Goal: Transaction & Acquisition: Purchase product/service

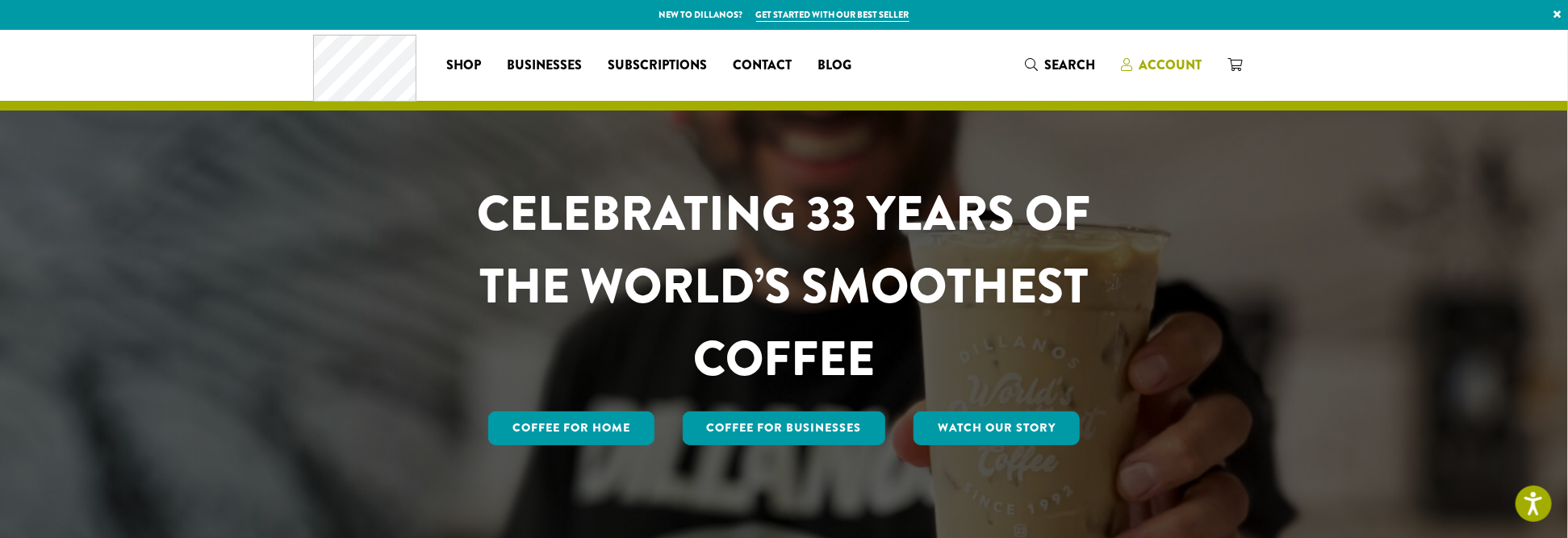
click at [1160, 64] on span "Account" at bounding box center [1170, 65] width 63 height 19
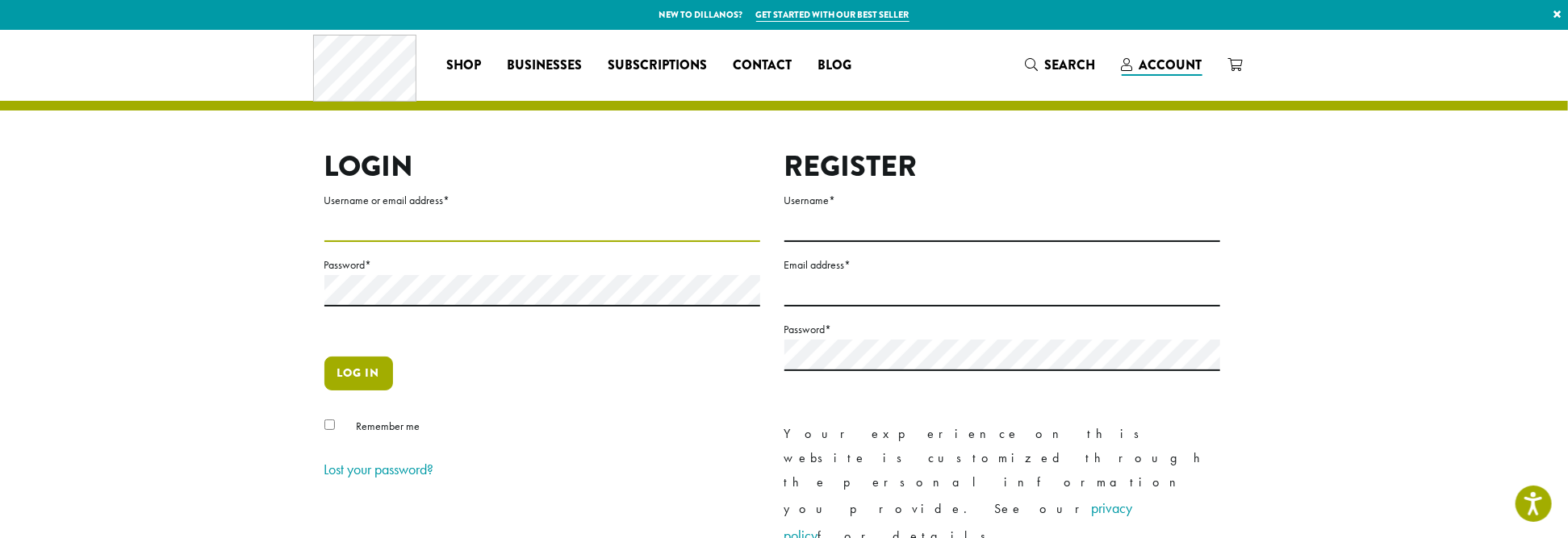
type input "**********"
click at [353, 366] on button "Log in" at bounding box center [359, 374] width 68 height 34
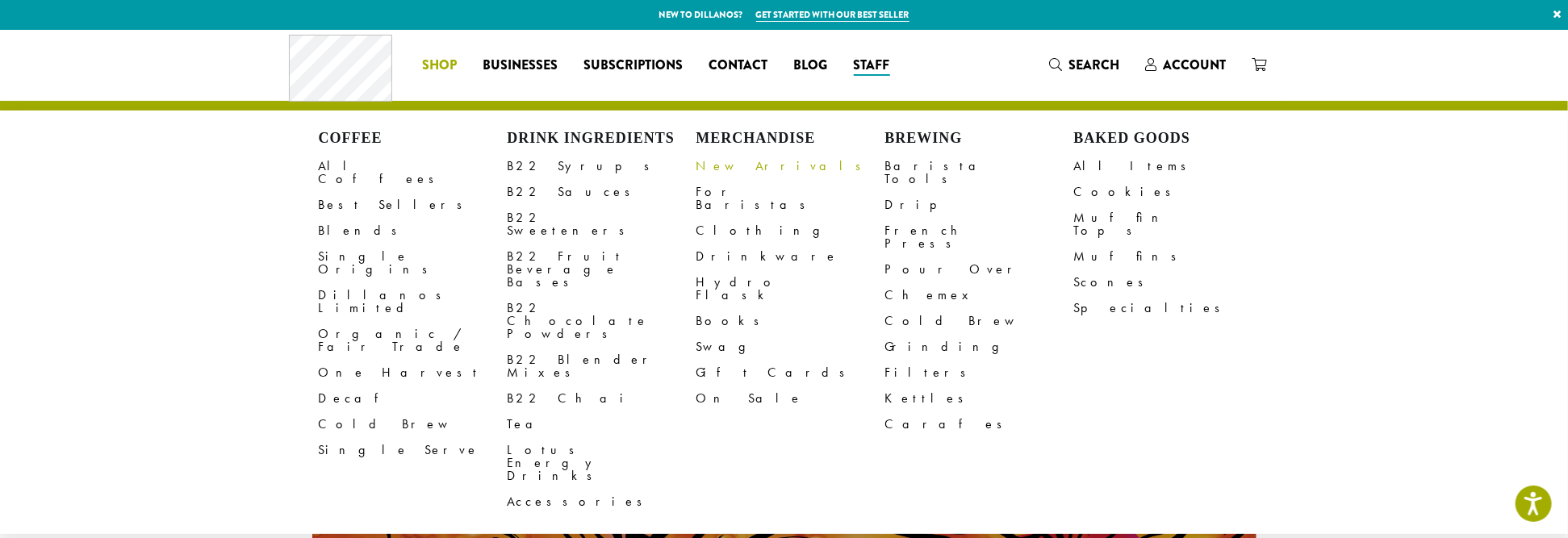
click at [741, 166] on link "New Arrivals" at bounding box center [790, 166] width 189 height 25
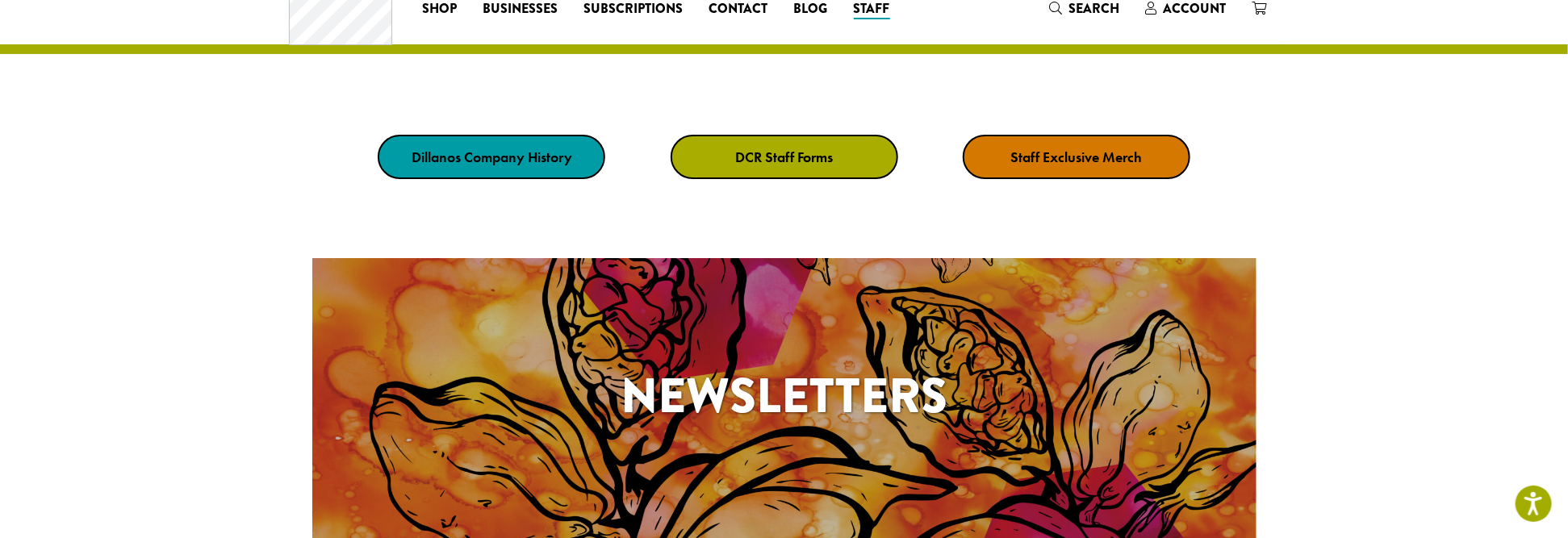
scroll to position [241, 0]
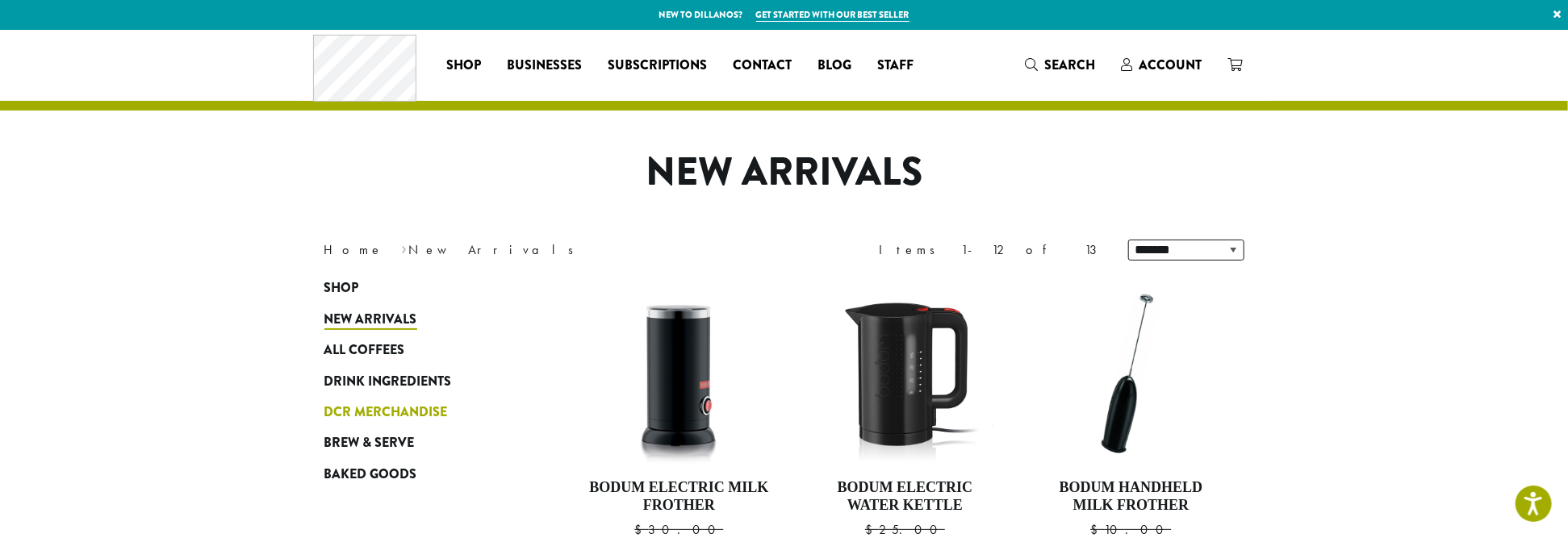
click at [363, 412] on span "DCR Merchandise" at bounding box center [386, 413] width 123 height 21
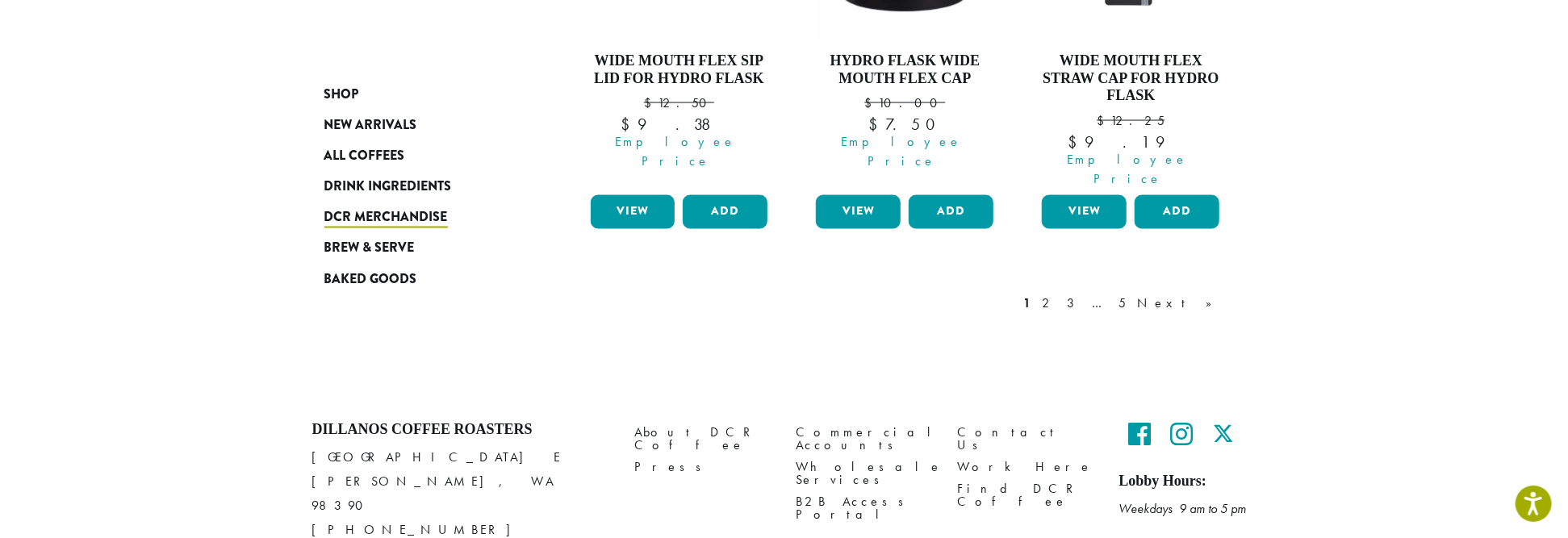
scroll to position [1643, 0]
click at [1060, 293] on link "2" at bounding box center [1049, 303] width 21 height 20
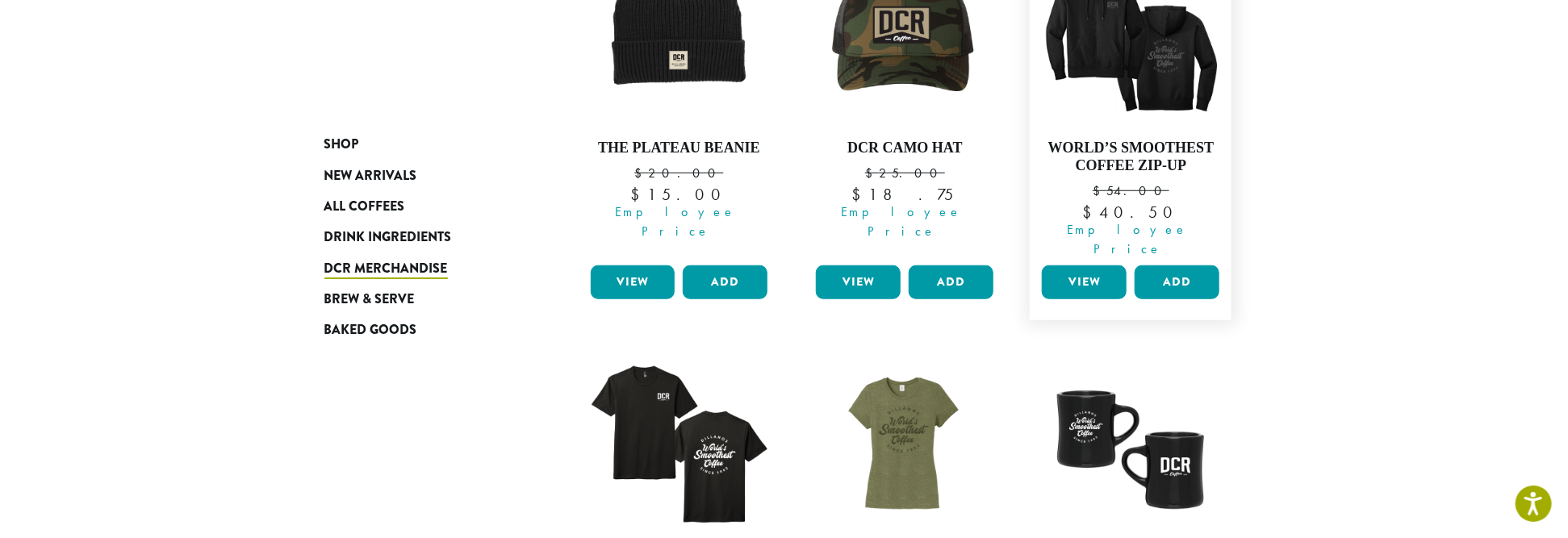
scroll to position [673, 0]
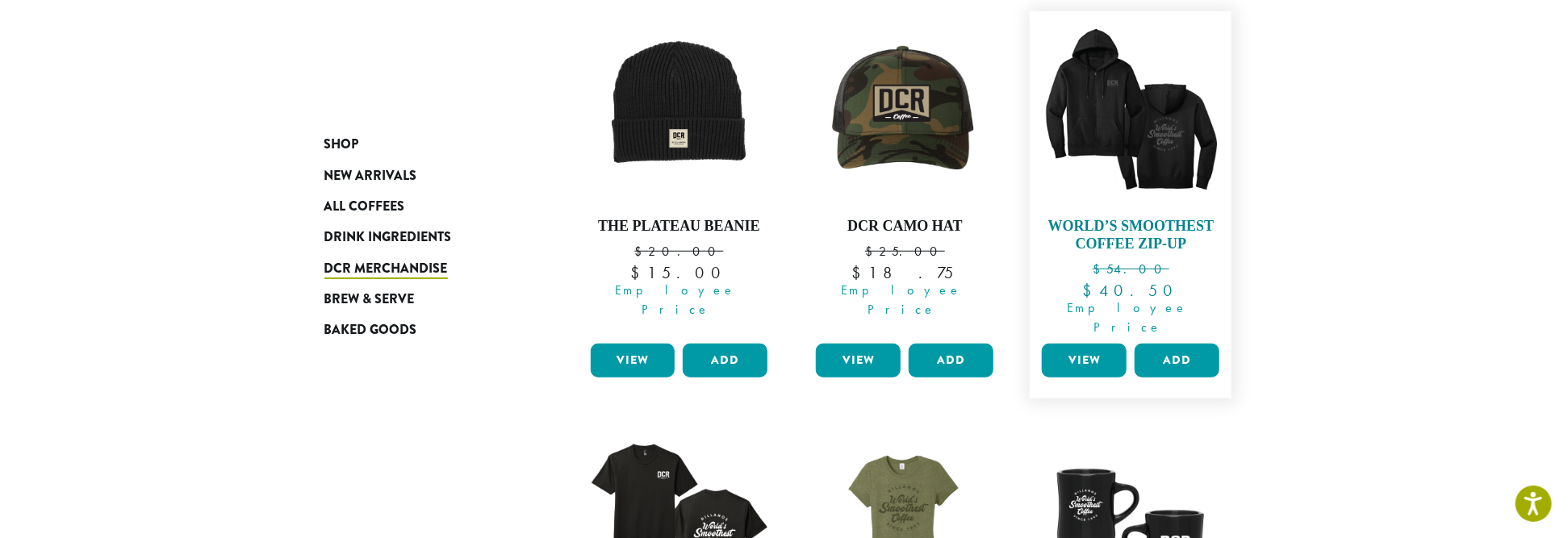
click at [1099, 102] on img at bounding box center [1130, 112] width 186 height 186
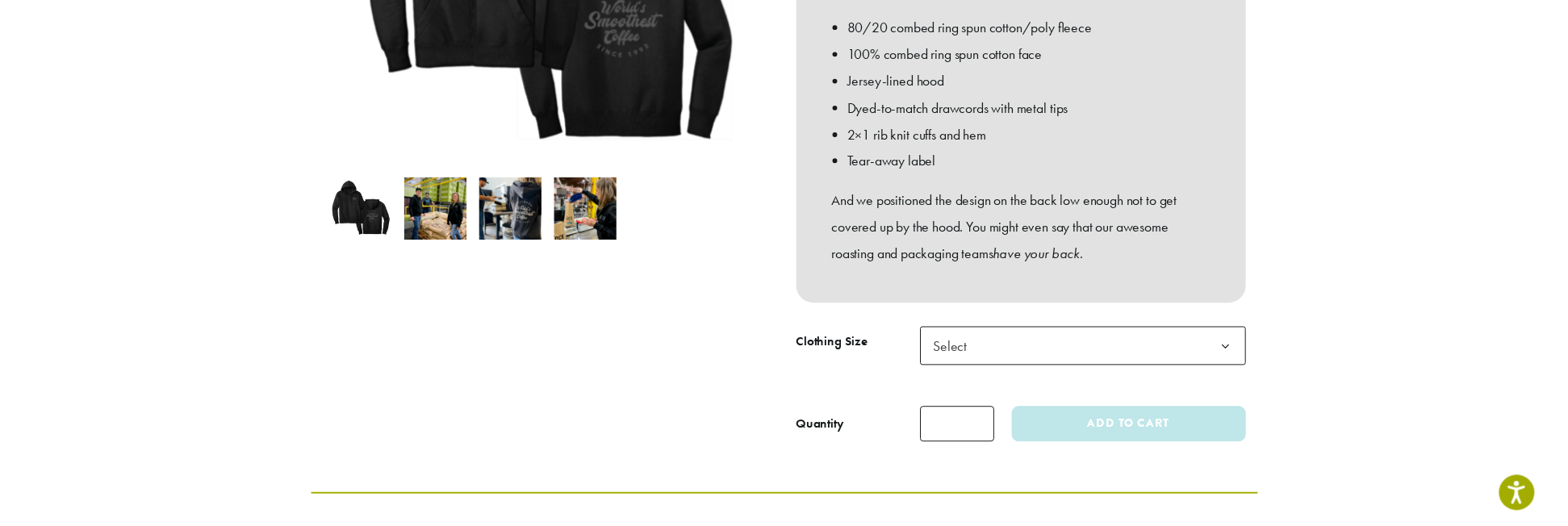
scroll to position [484, 0]
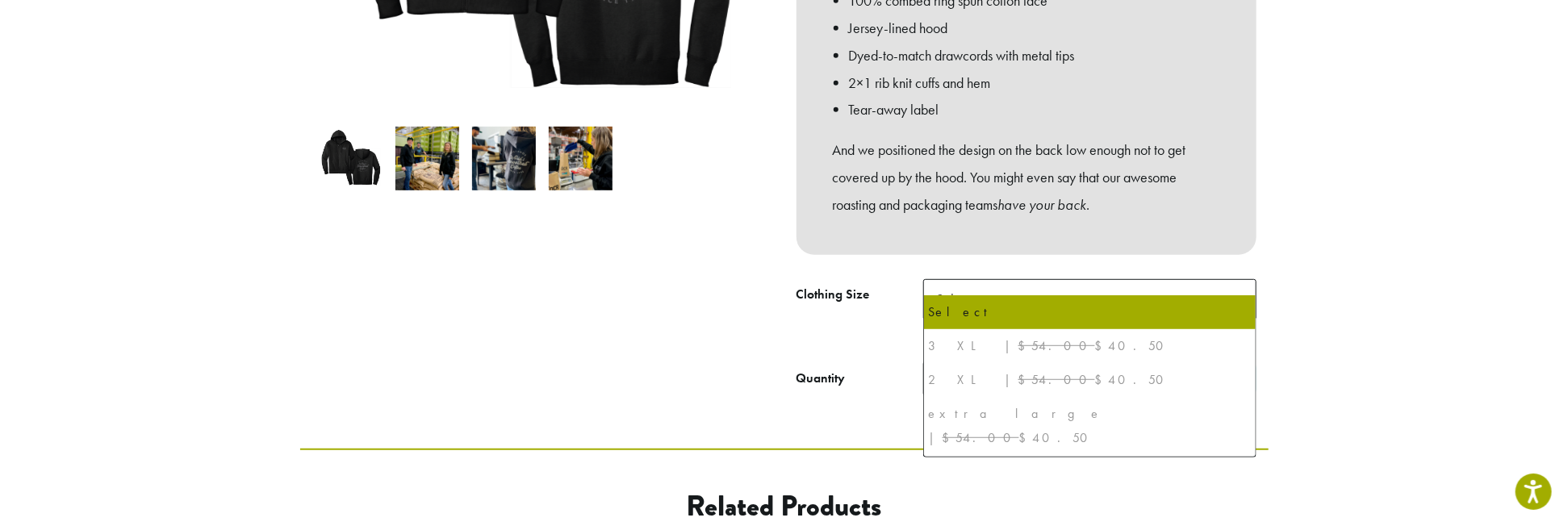
click at [1234, 280] on b at bounding box center [1236, 299] width 39 height 39
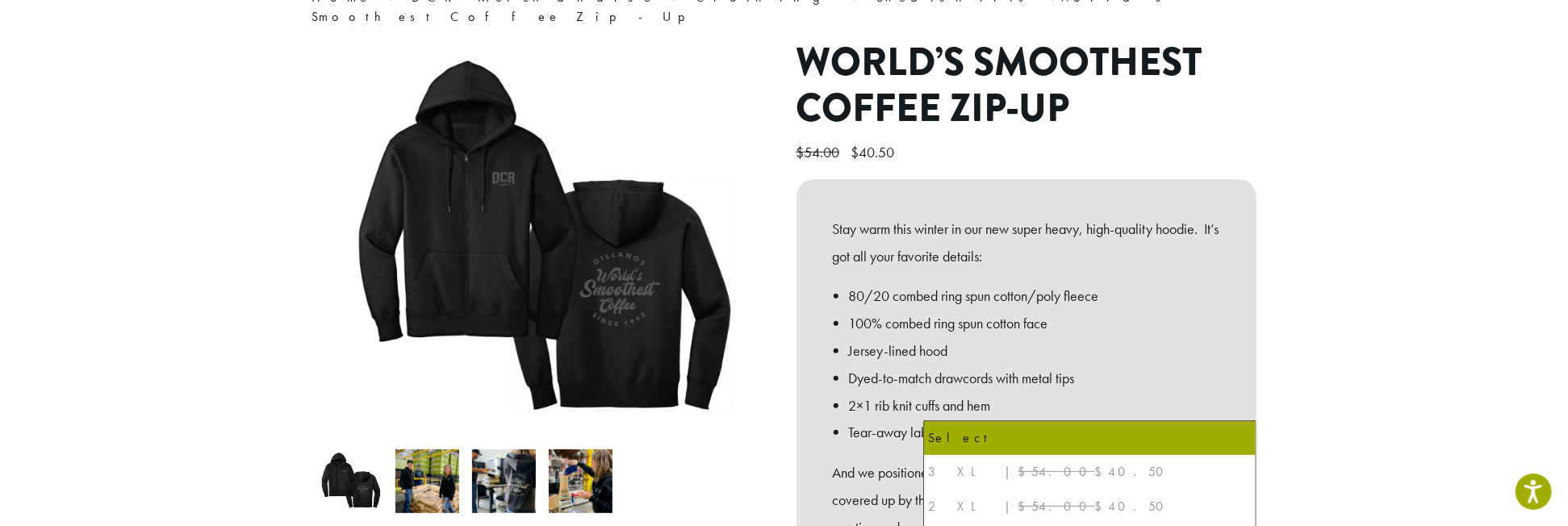
scroll to position [0, 0]
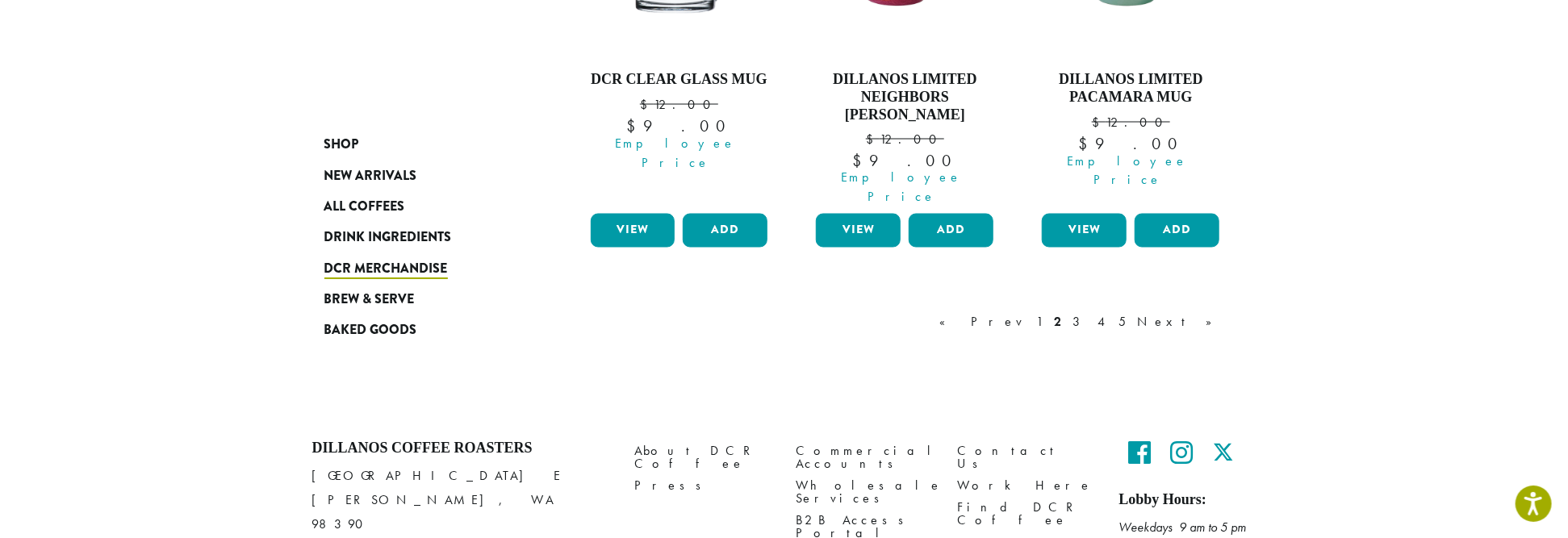
scroll to position [1661, 0]
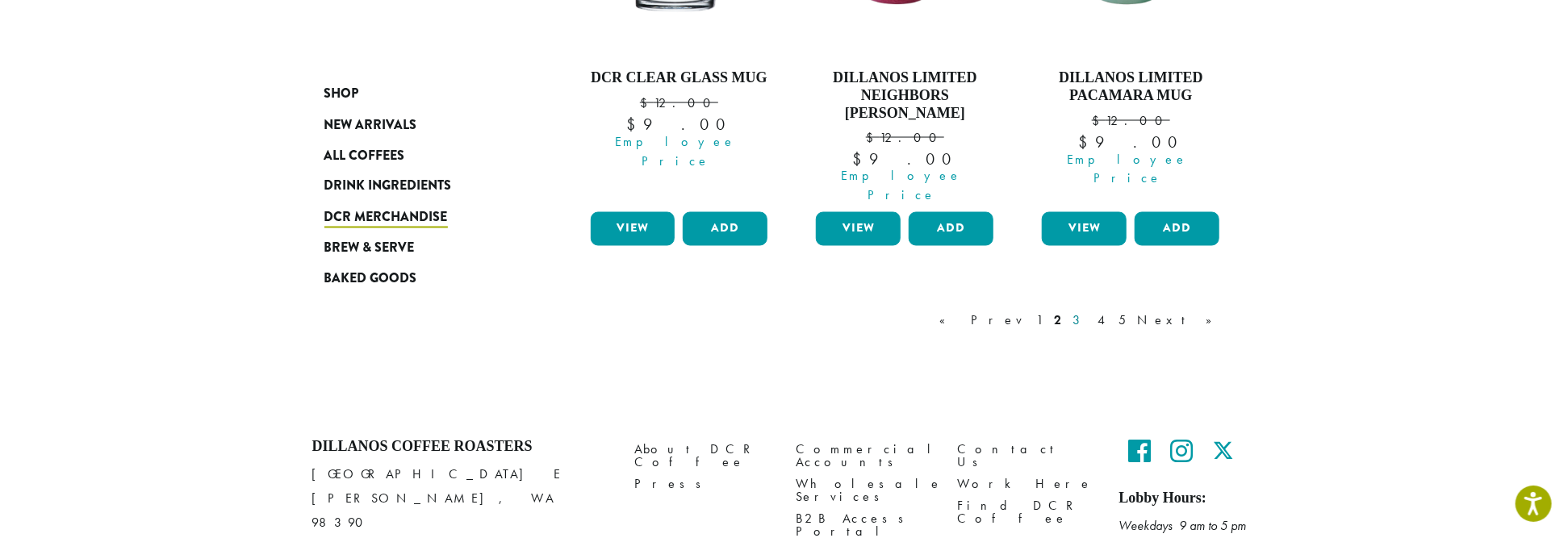
click at [1090, 312] on link "3" at bounding box center [1079, 322] width 21 height 20
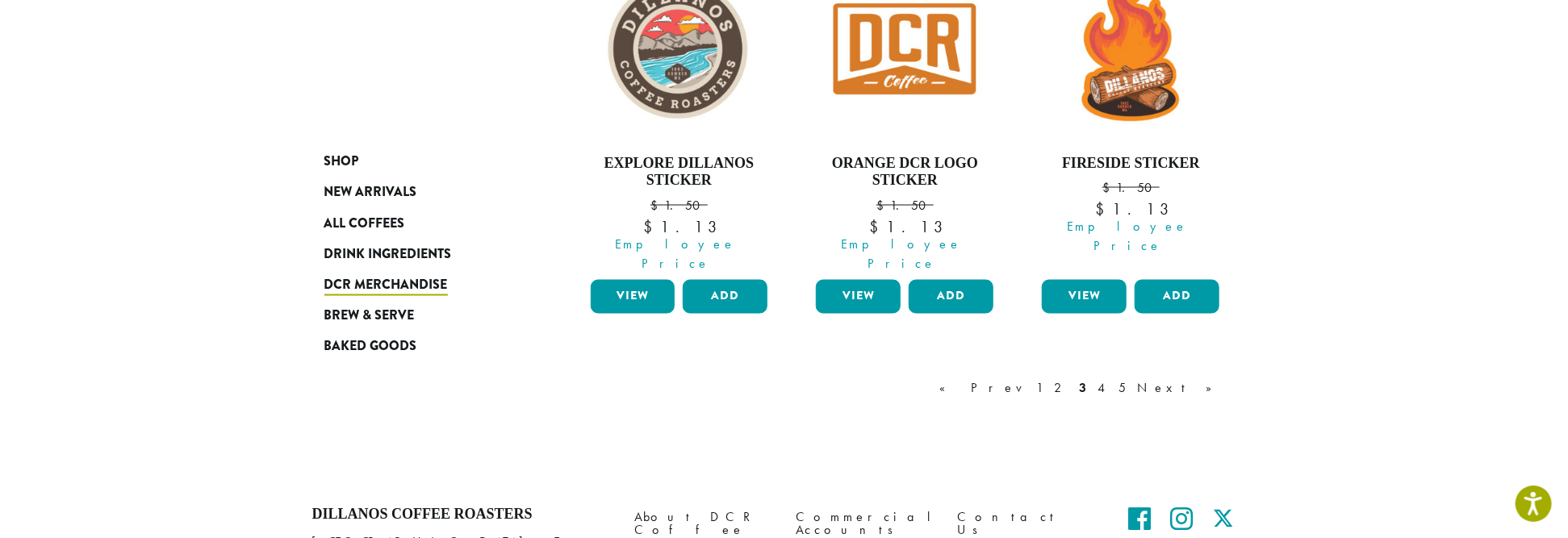
scroll to position [1626, 0]
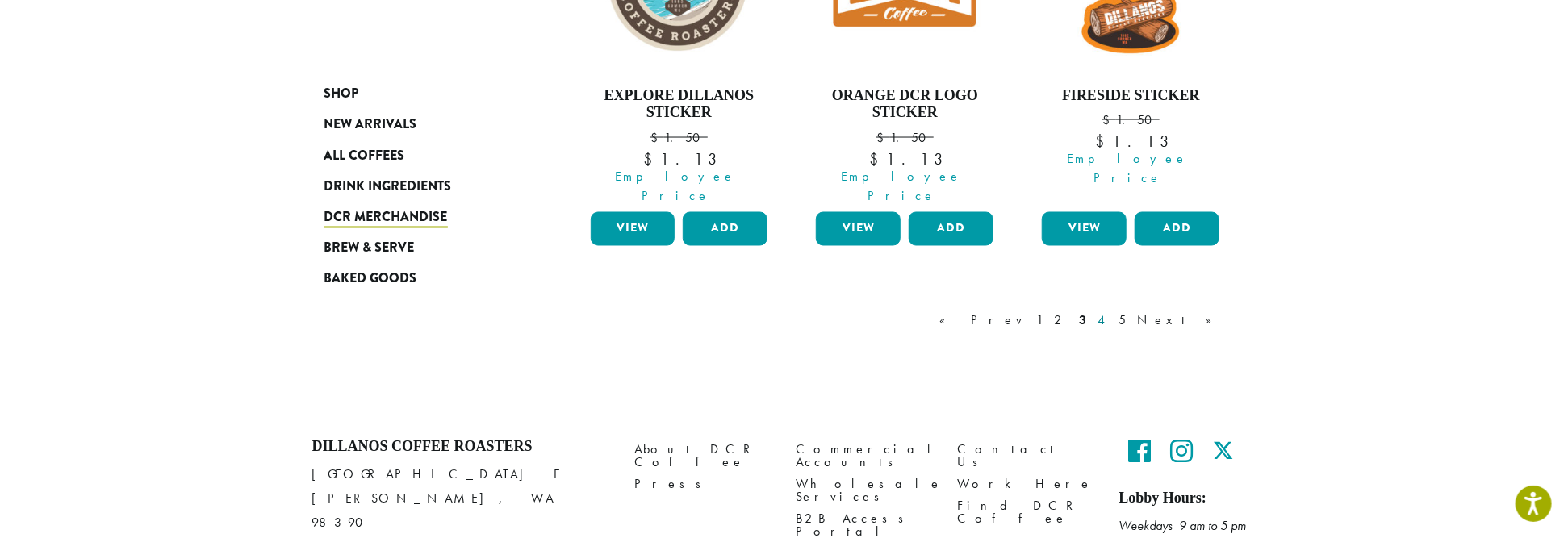
click at [1111, 312] on link "4" at bounding box center [1103, 322] width 17 height 20
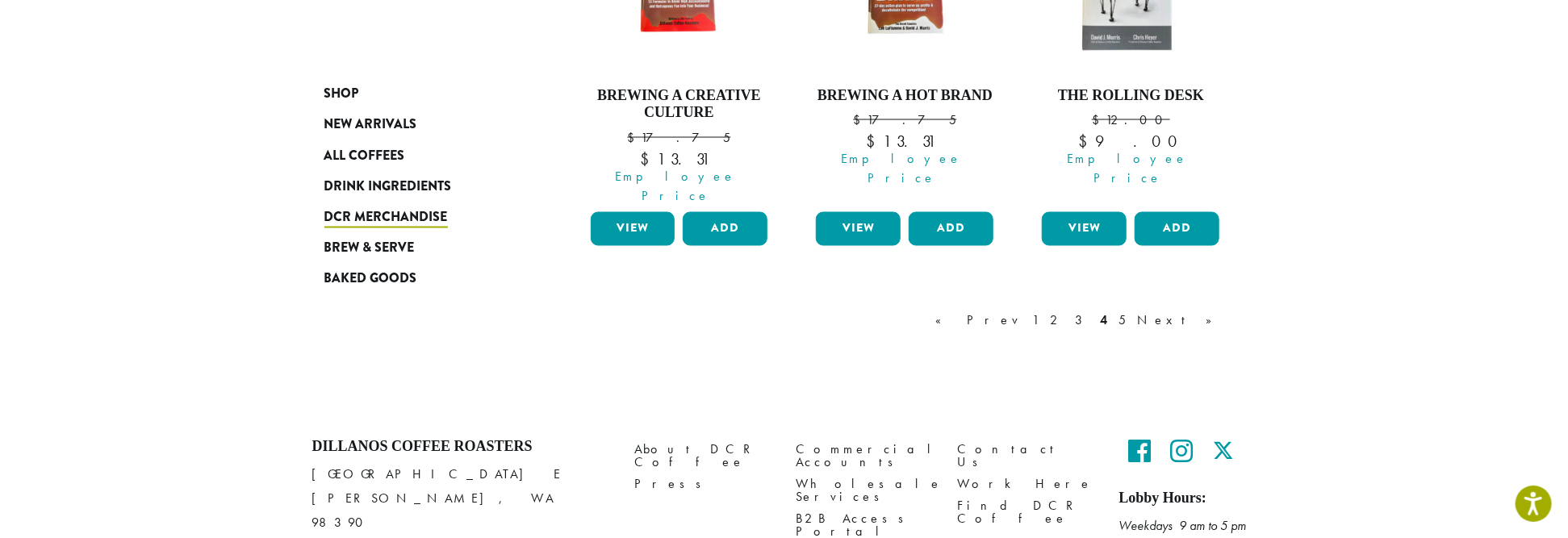
scroll to position [1626, 0]
click at [1129, 312] on link "5" at bounding box center [1122, 322] width 14 height 20
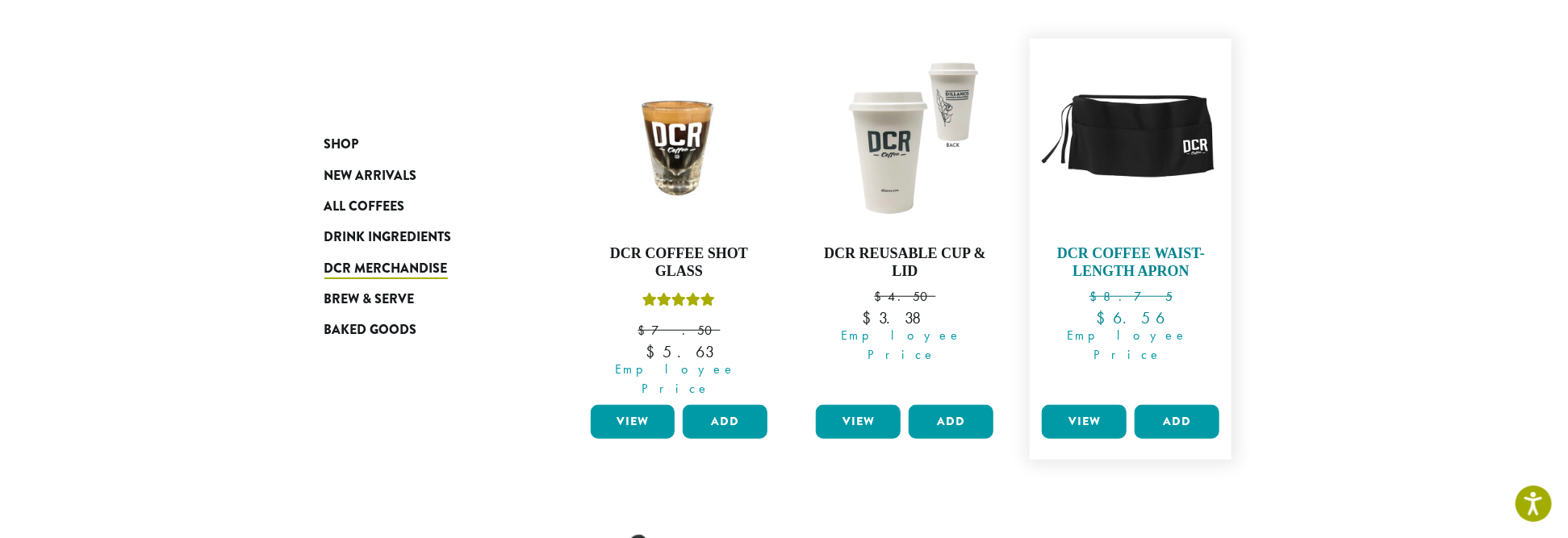
scroll to position [604, 0]
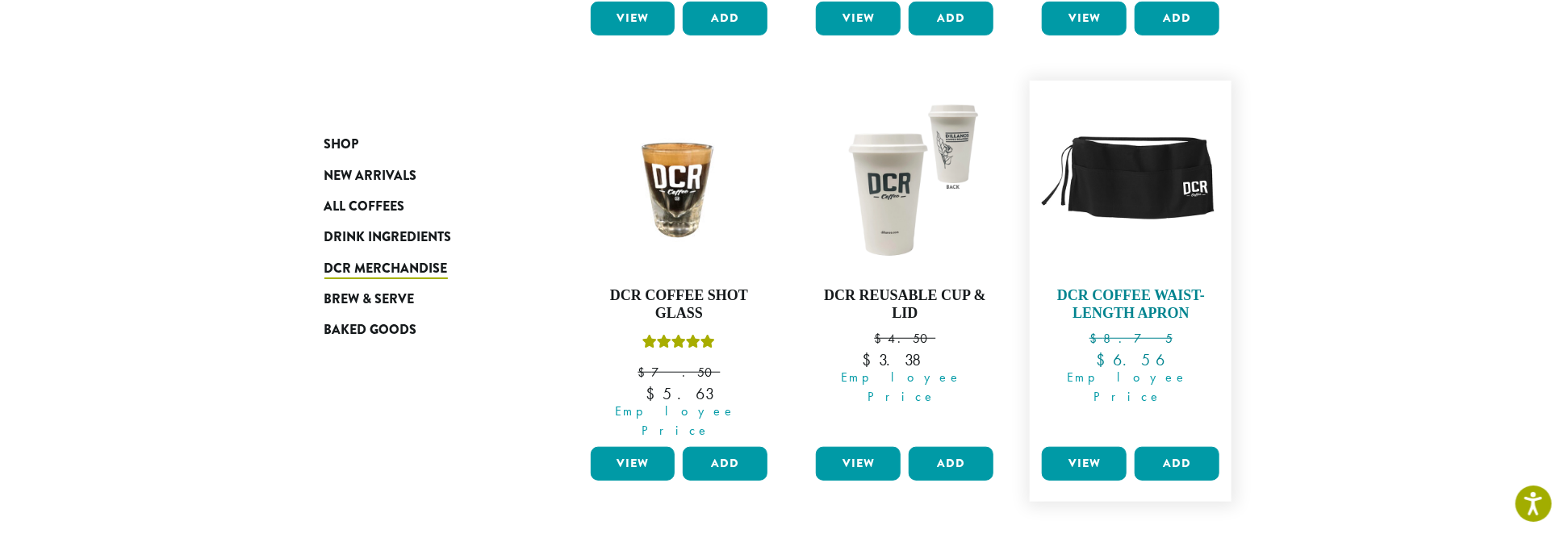
click at [1156, 210] on img at bounding box center [1130, 182] width 186 height 186
click at [1147, 172] on img at bounding box center [1130, 182] width 186 height 186
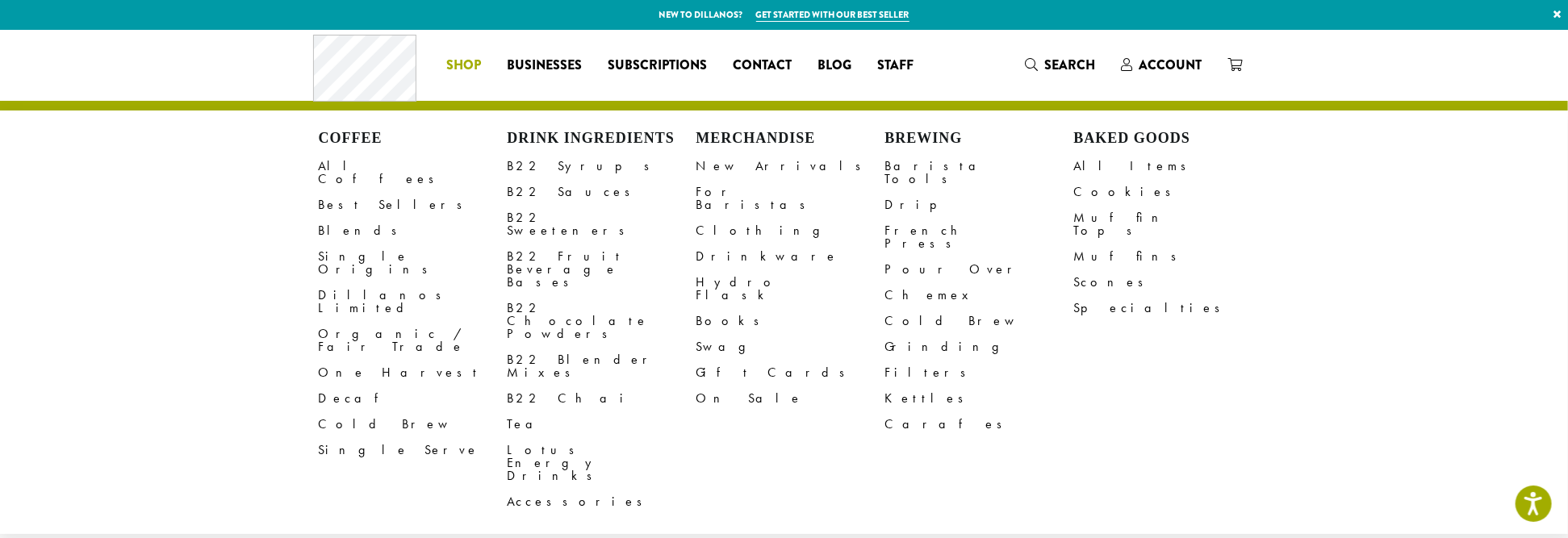
click at [469, 63] on span "Shop" at bounding box center [462, 66] width 34 height 21
click at [463, 65] on span "Shop" at bounding box center [462, 66] width 34 height 21
click at [709, 192] on link "For Baristas" at bounding box center [790, 199] width 189 height 39
click at [742, 165] on link "New Arrivals" at bounding box center [790, 166] width 189 height 25
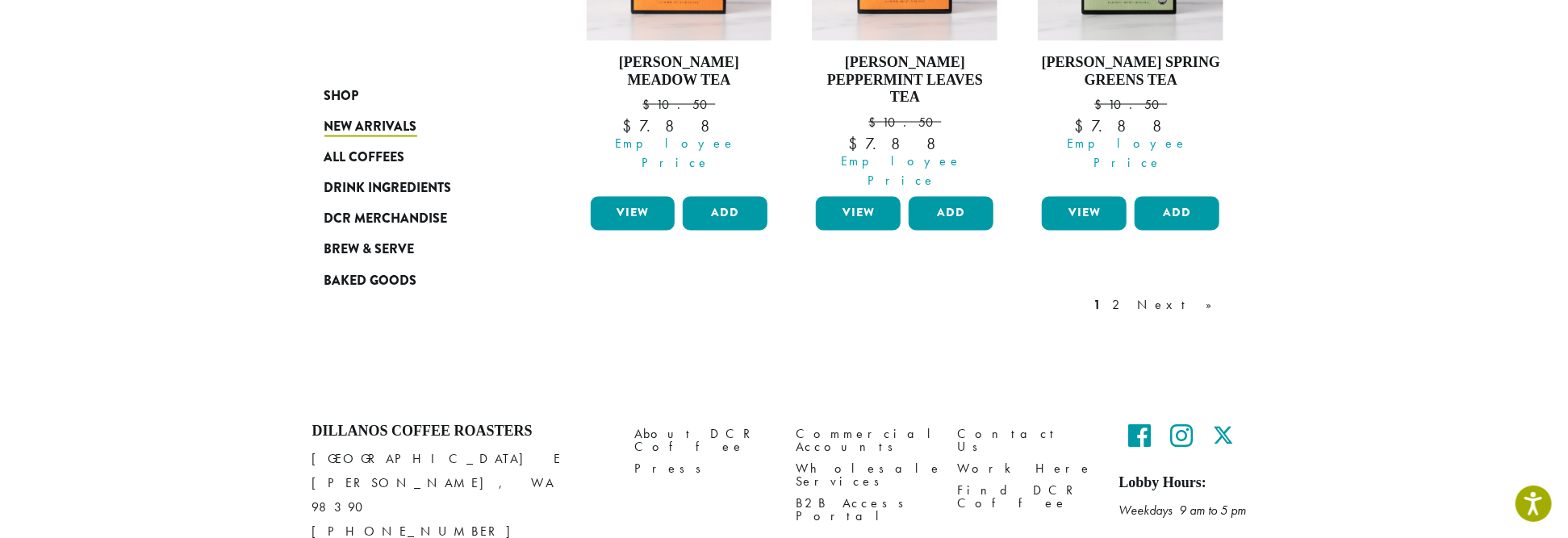
scroll to position [1643, 0]
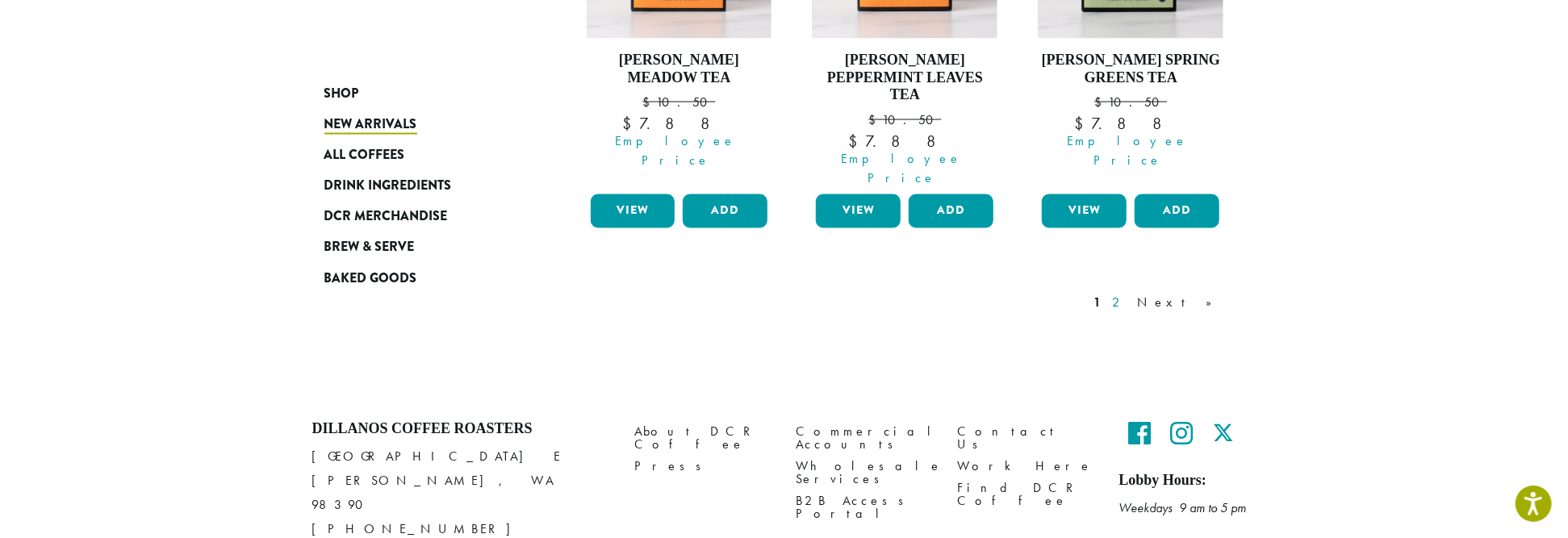
click at [1129, 293] on link "2" at bounding box center [1119, 303] width 21 height 20
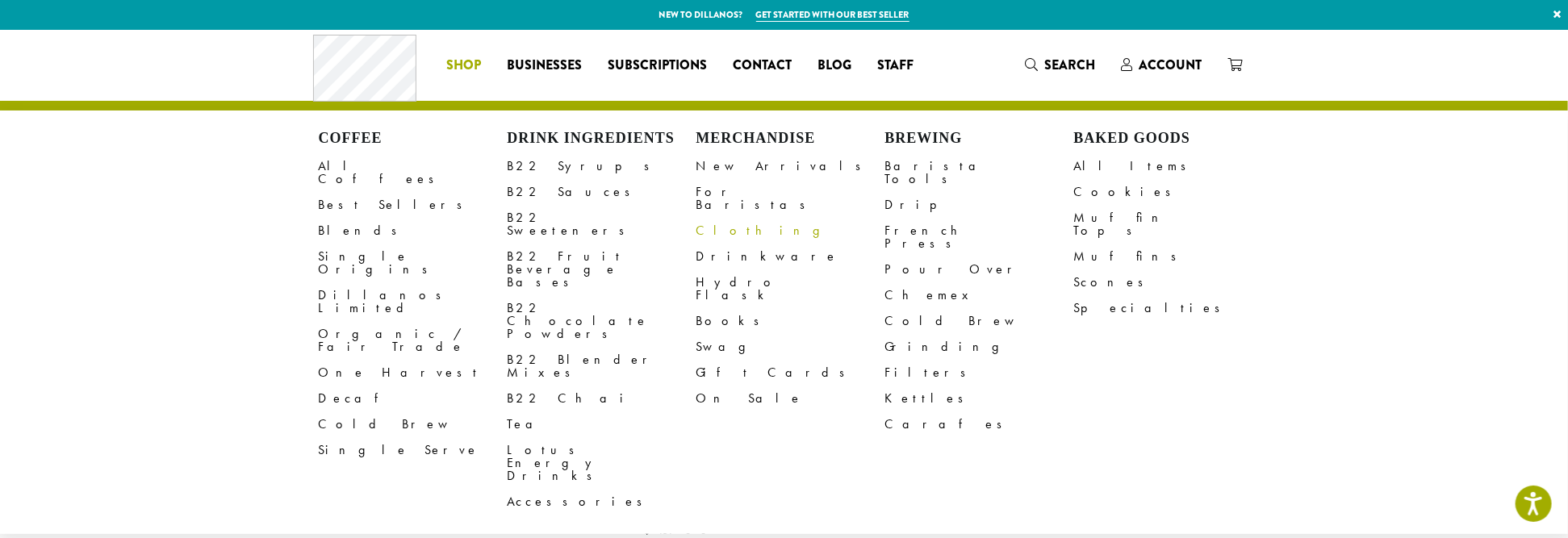
click at [726, 219] on link "Clothing" at bounding box center [790, 231] width 189 height 25
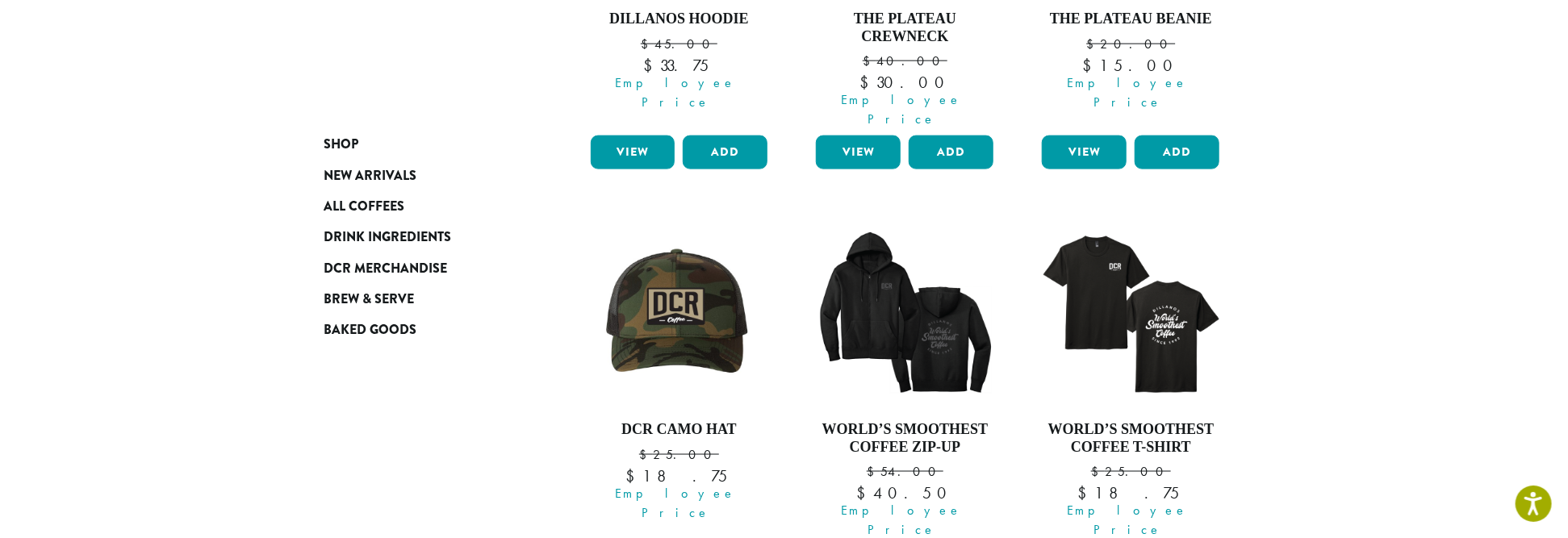
scroll to position [1292, 0]
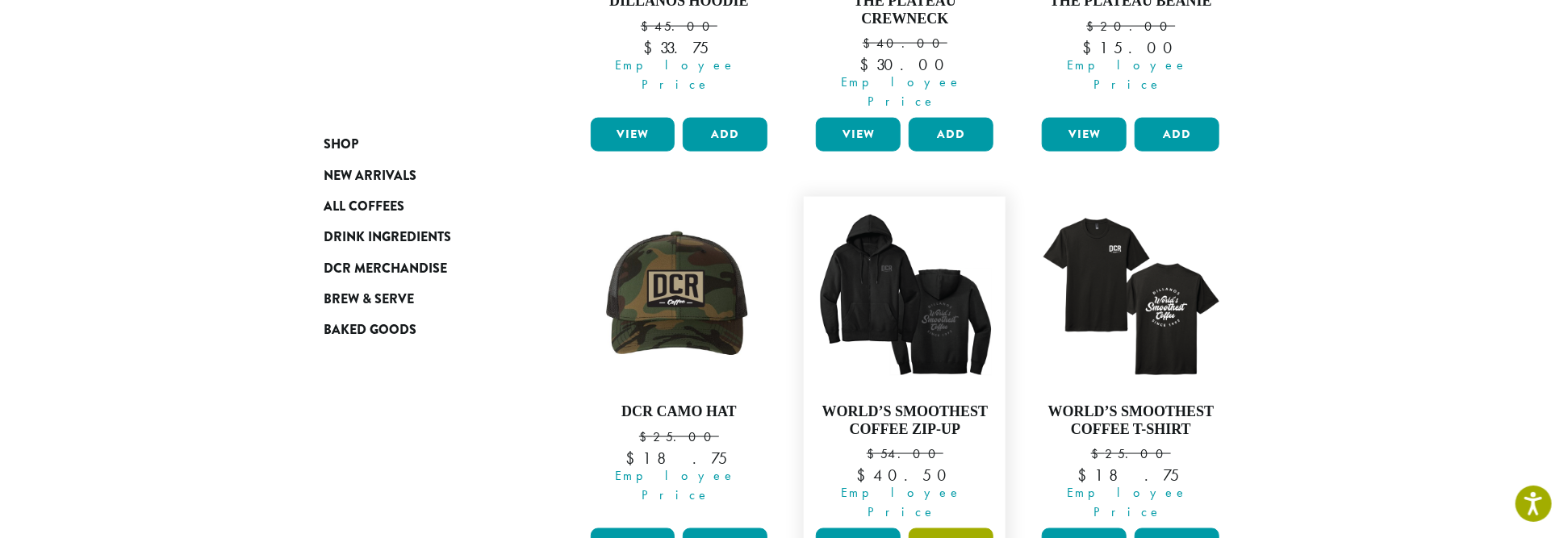
click at [949, 529] on button "Add" at bounding box center [950, 546] width 85 height 34
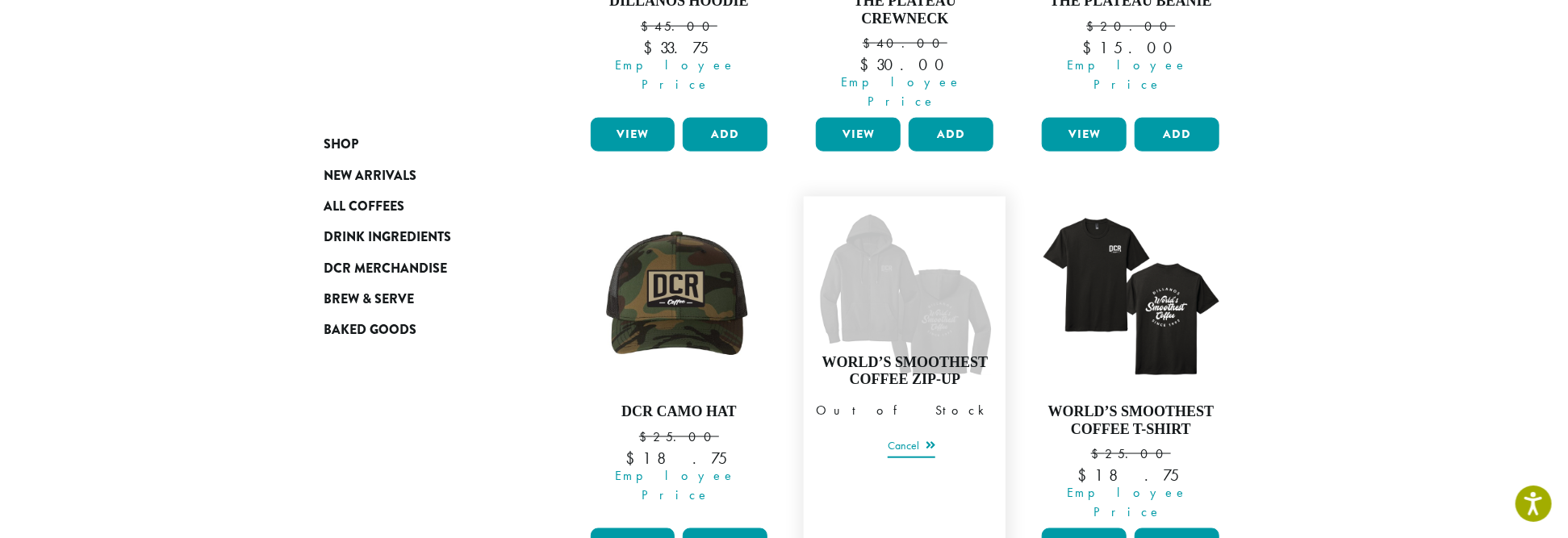
click at [902, 436] on link "Cancel" at bounding box center [911, 447] width 48 height 22
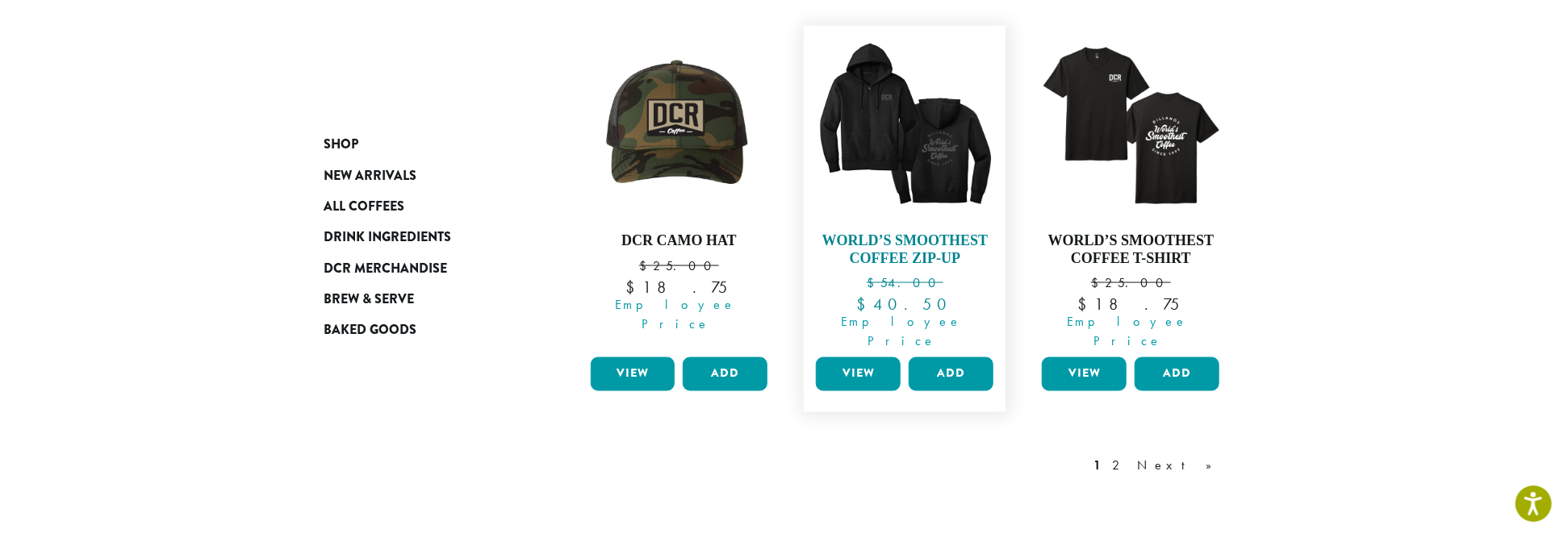
scroll to position [1513, 0]
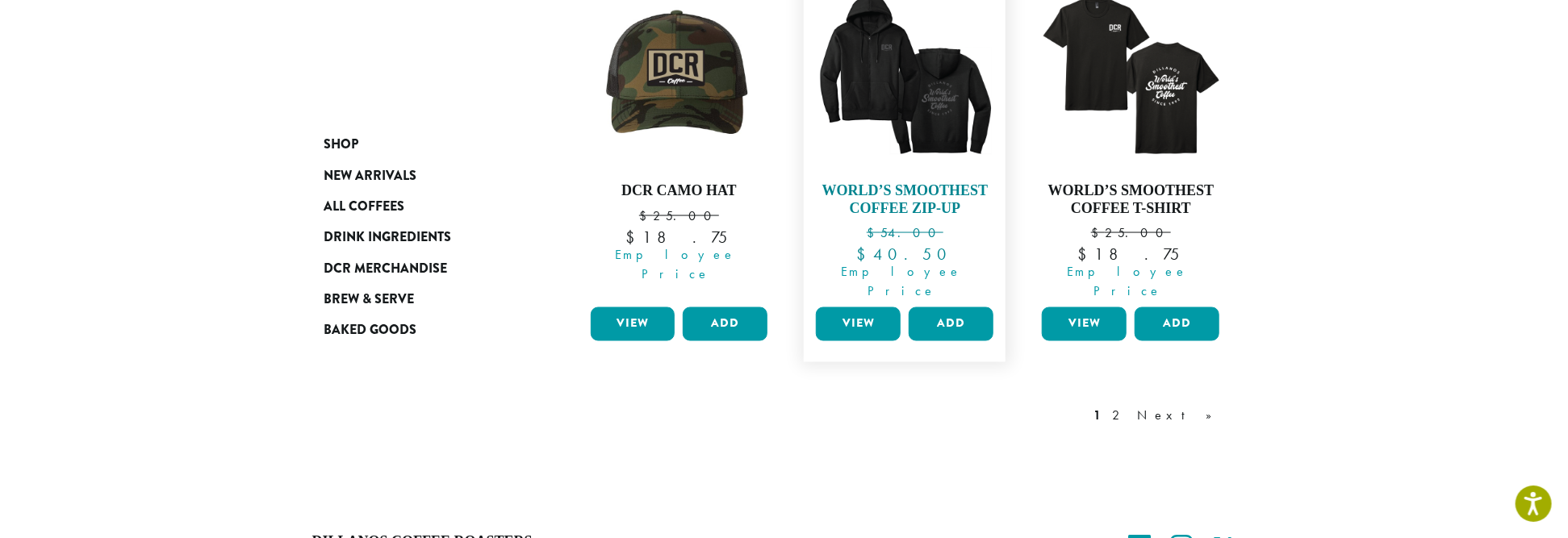
click at [907, 39] on img at bounding box center [904, 76] width 186 height 186
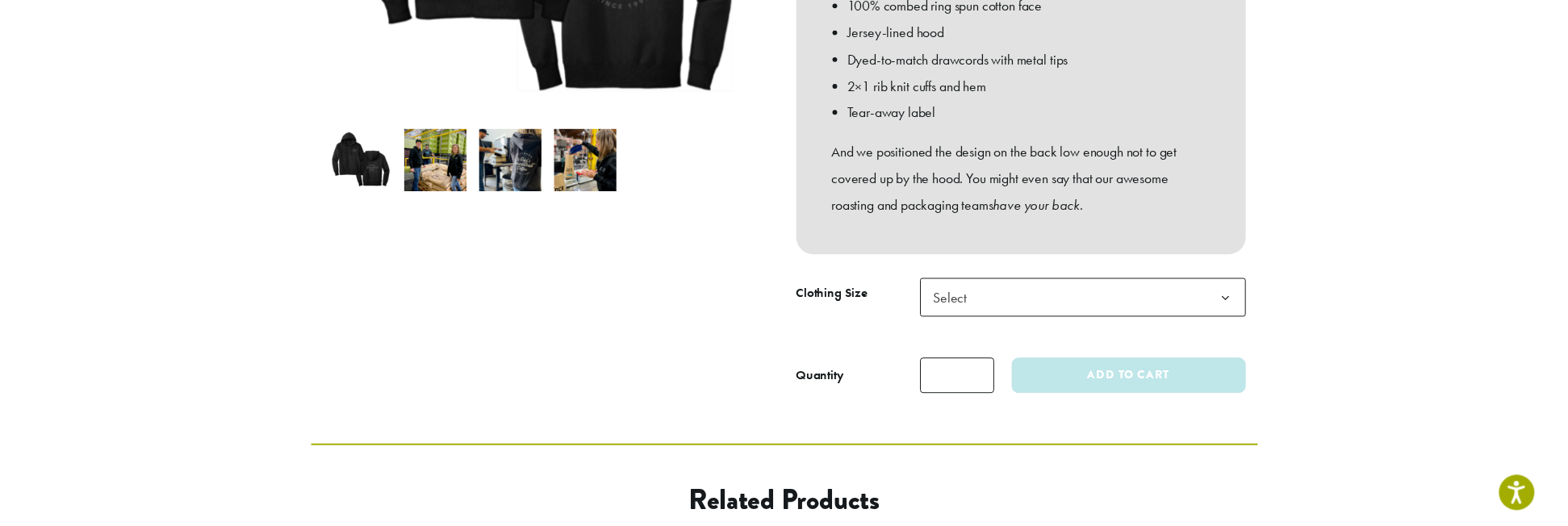
scroll to position [484, 0]
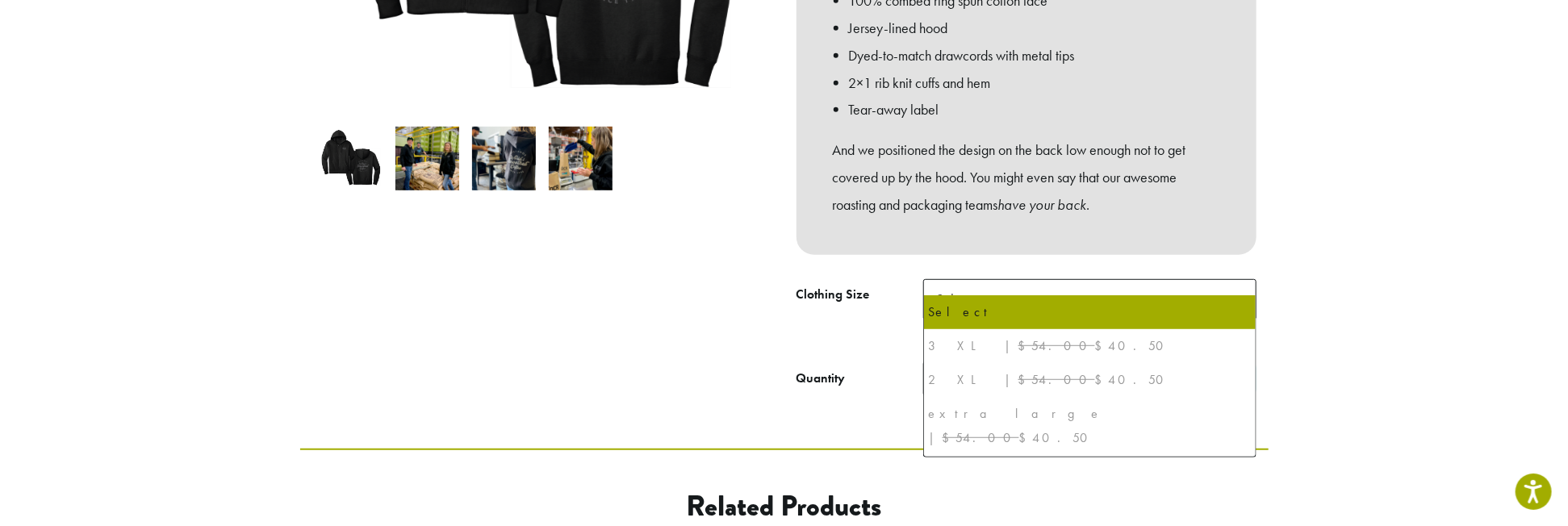
click at [1234, 281] on b at bounding box center [1236, 299] width 39 height 39
click at [946, 412] on div "extra large | $54.00 $40.50" at bounding box center [1089, 426] width 322 height 49
click at [1009, 429] on del "$54.00" at bounding box center [980, 437] width 76 height 17
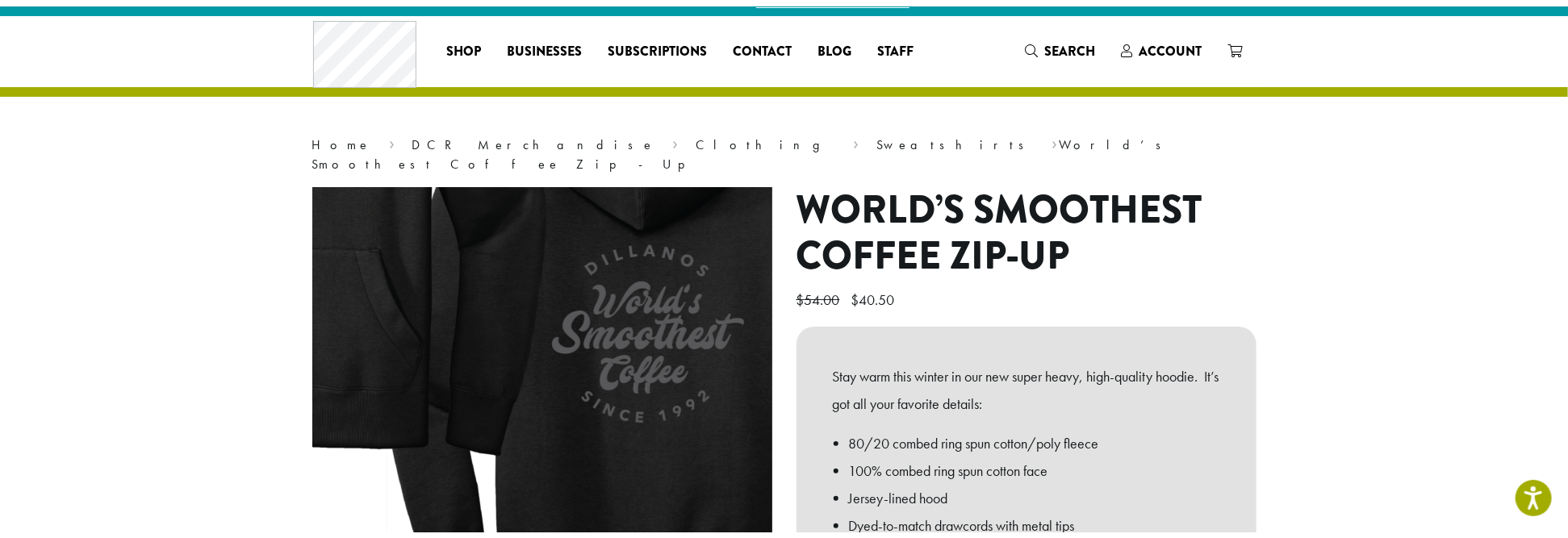
scroll to position [0, 0]
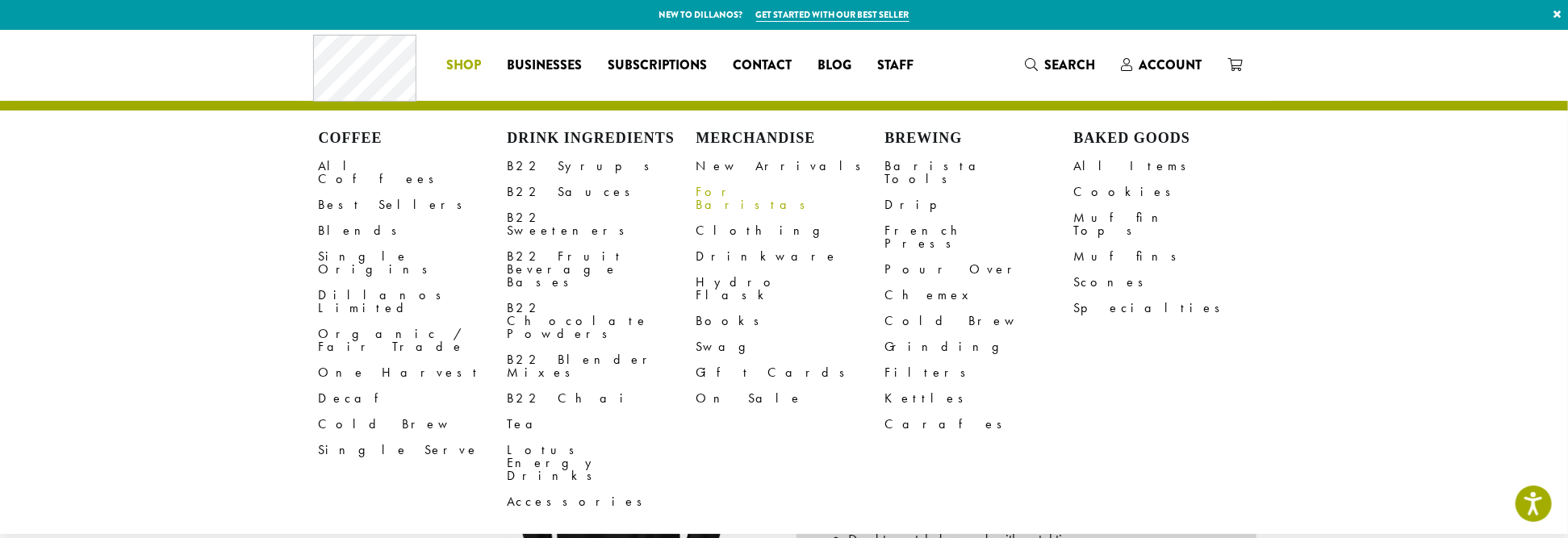
click at [720, 196] on link "For Baristas" at bounding box center [790, 199] width 189 height 39
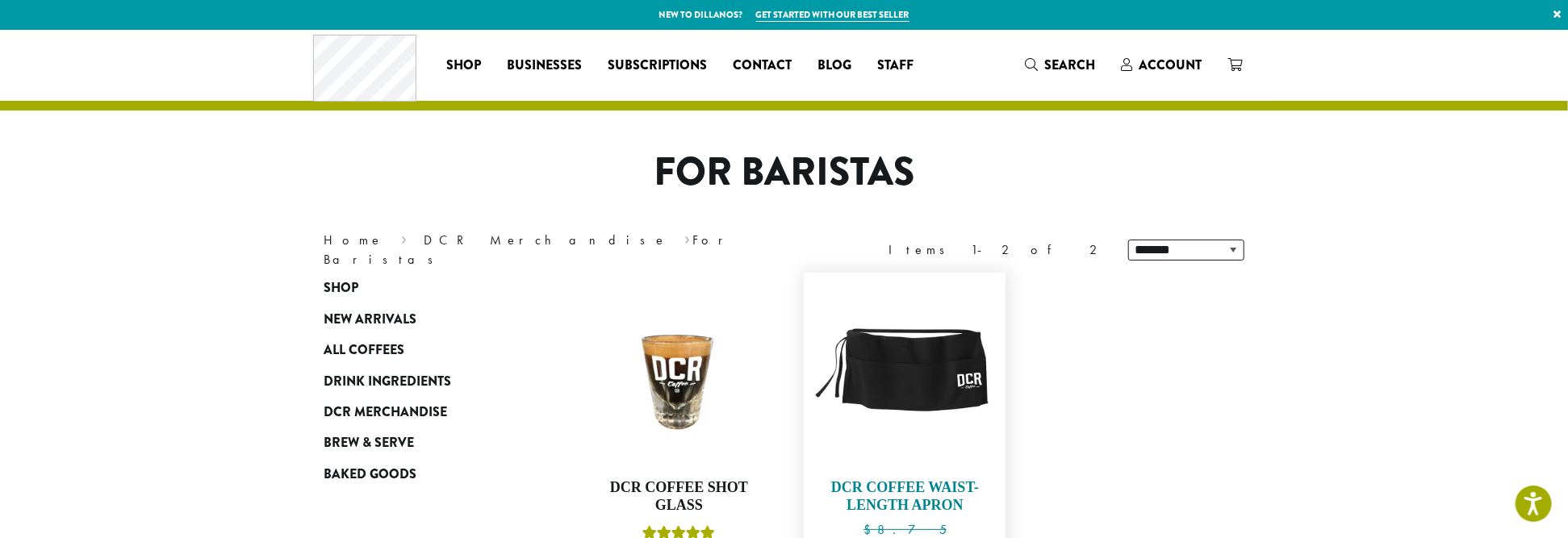
click at [877, 377] on img at bounding box center [904, 374] width 186 height 186
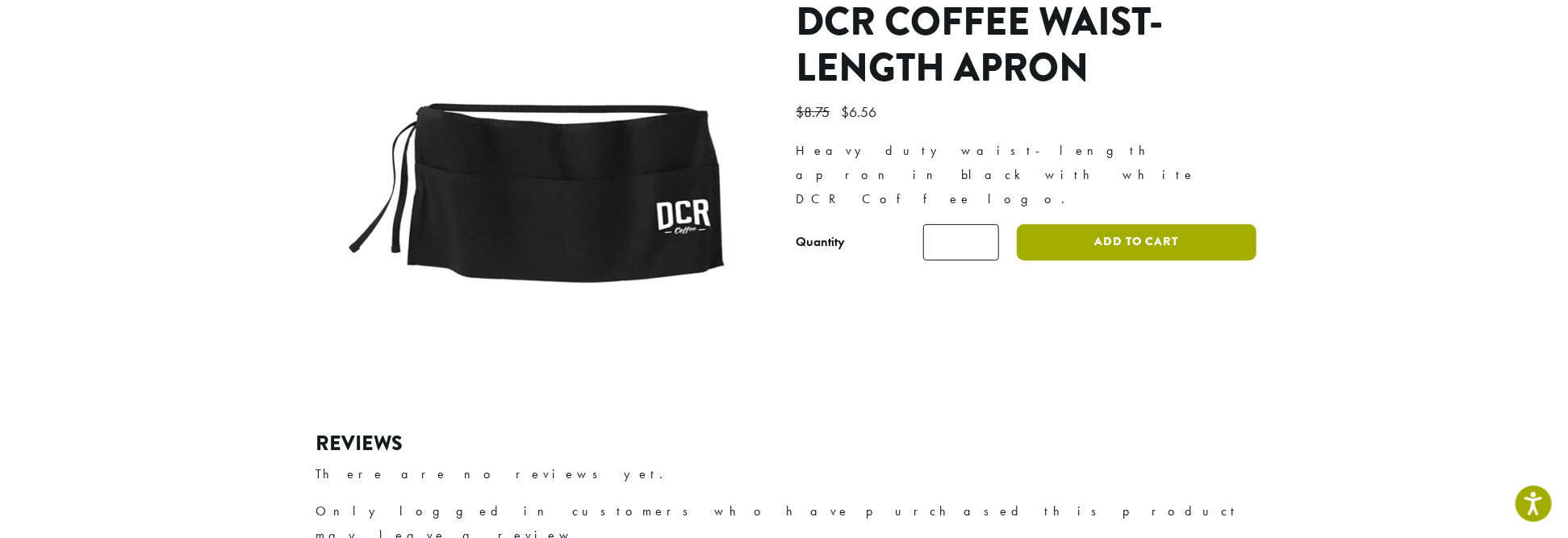
click at [1103, 224] on button "Add to cart" at bounding box center [1136, 242] width 239 height 36
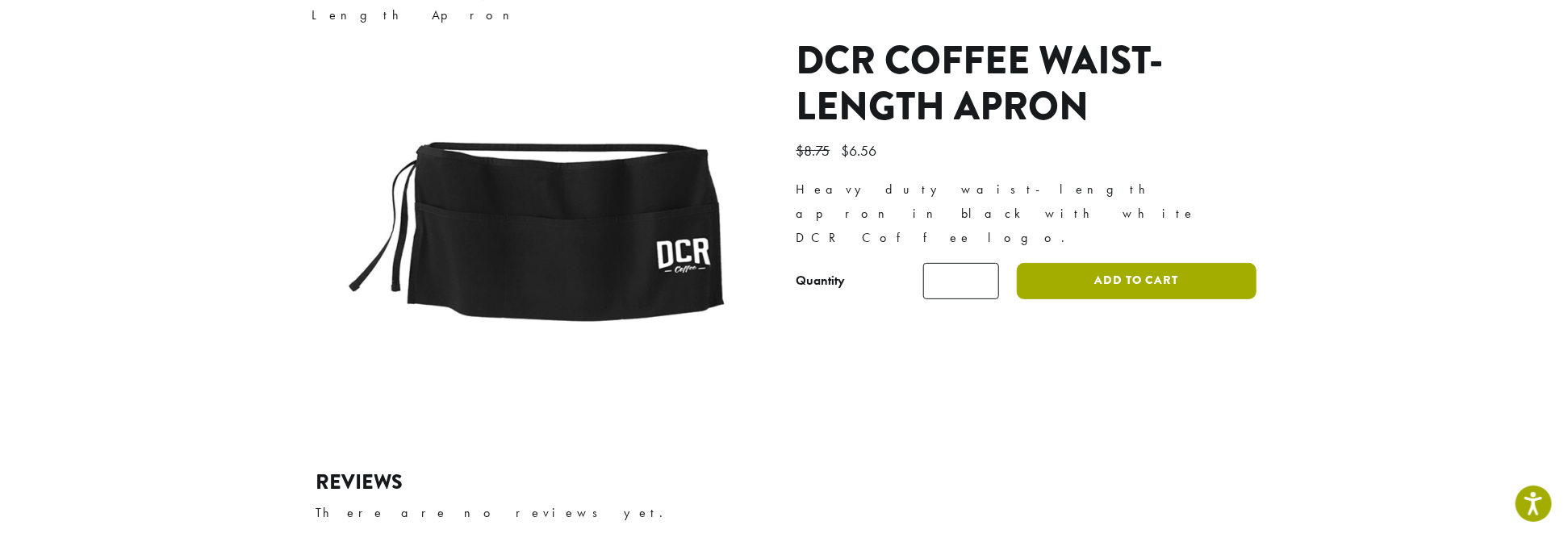
scroll to position [27, 0]
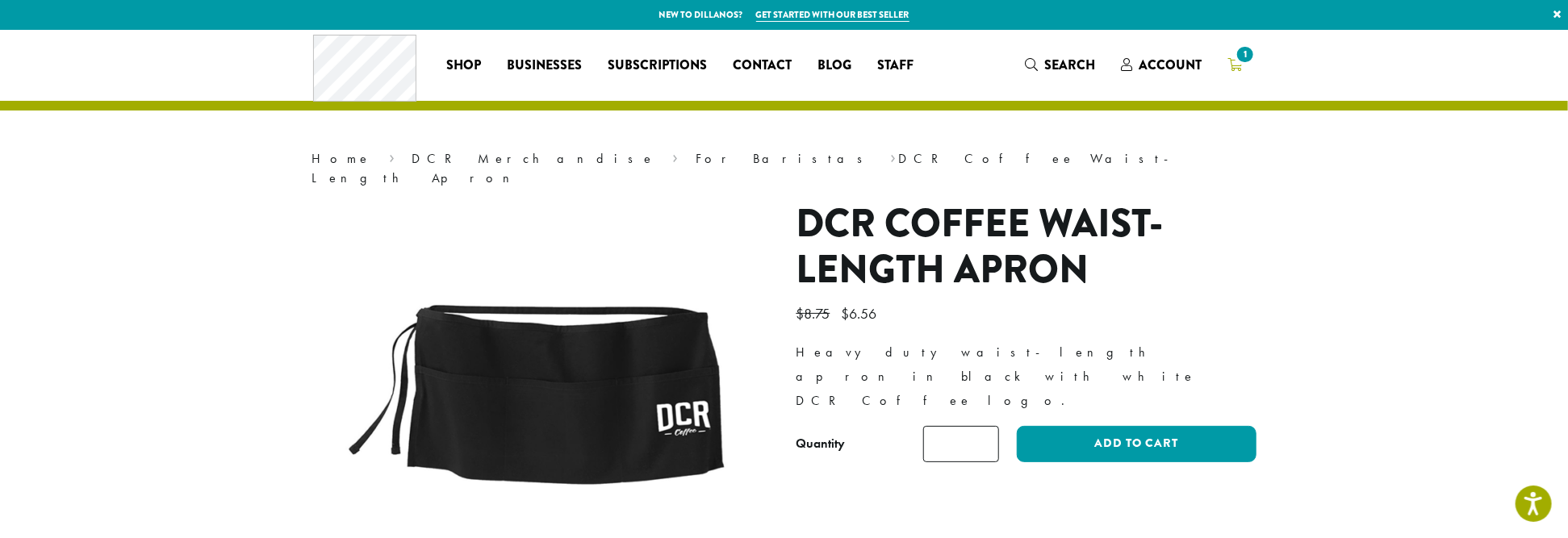
click at [1235, 64] on icon "1" at bounding box center [1235, 64] width 15 height 13
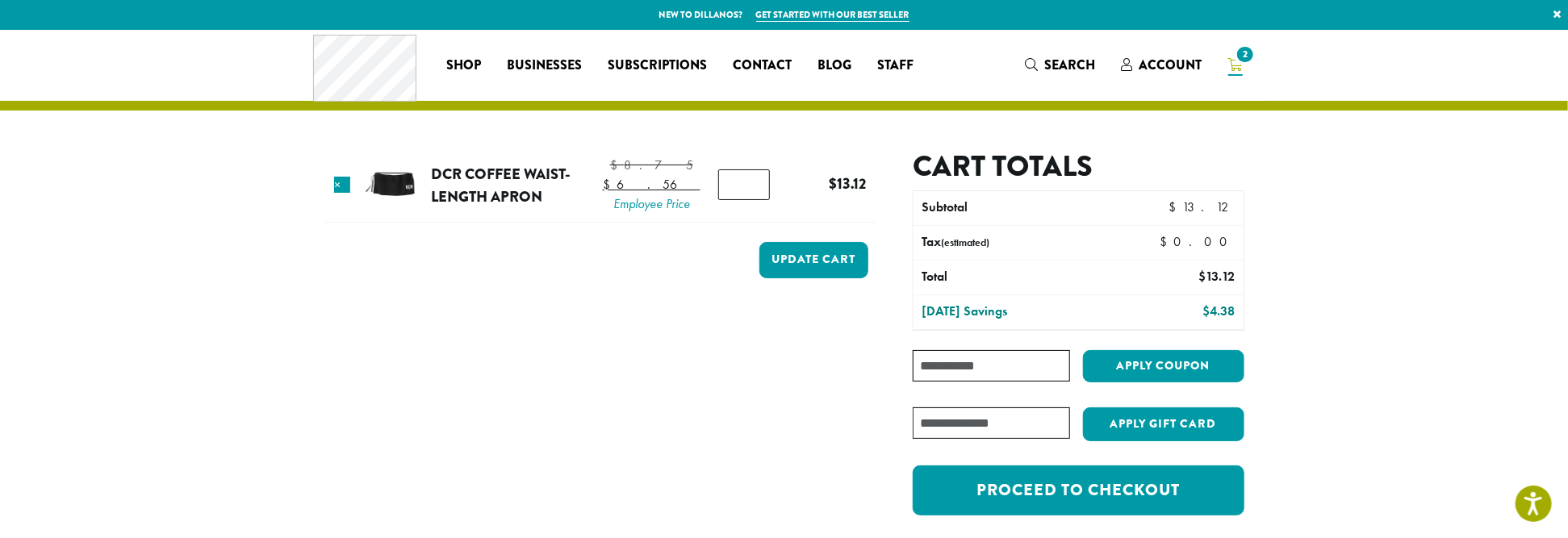
type input "*"
click at [747, 198] on input "*" at bounding box center [744, 184] width 52 height 30
click at [806, 268] on button "Update cart" at bounding box center [813, 260] width 109 height 36
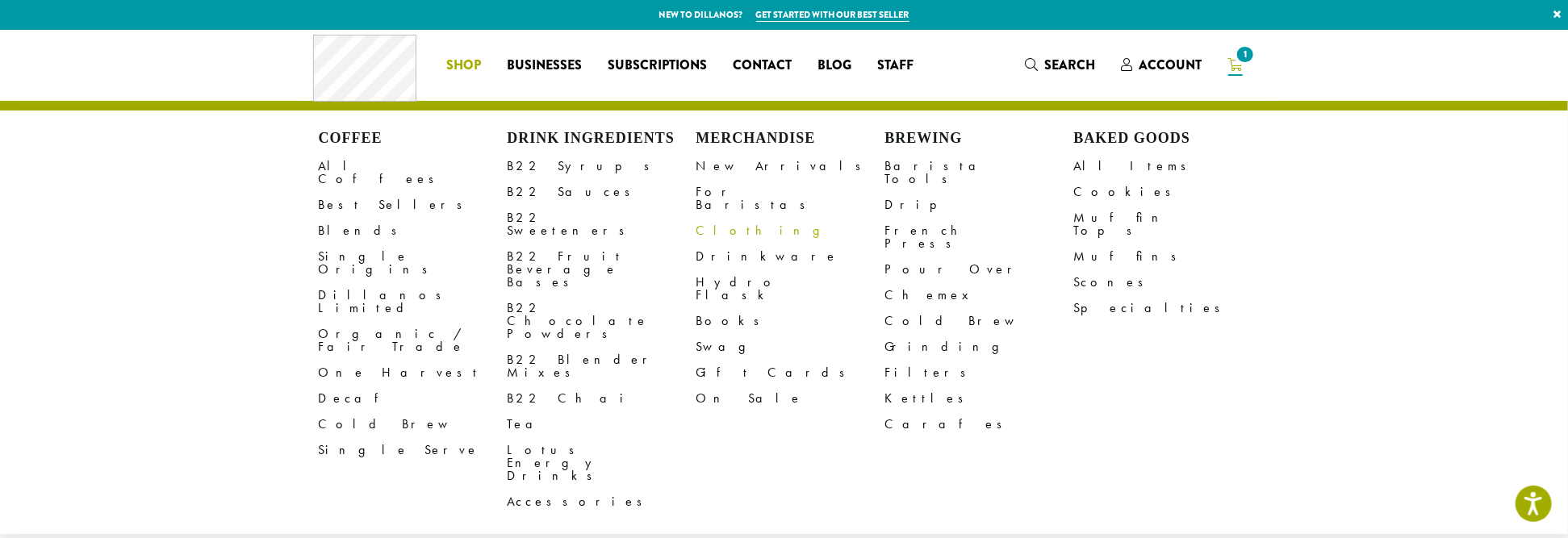
click at [719, 218] on link "Clothing" at bounding box center [790, 231] width 189 height 25
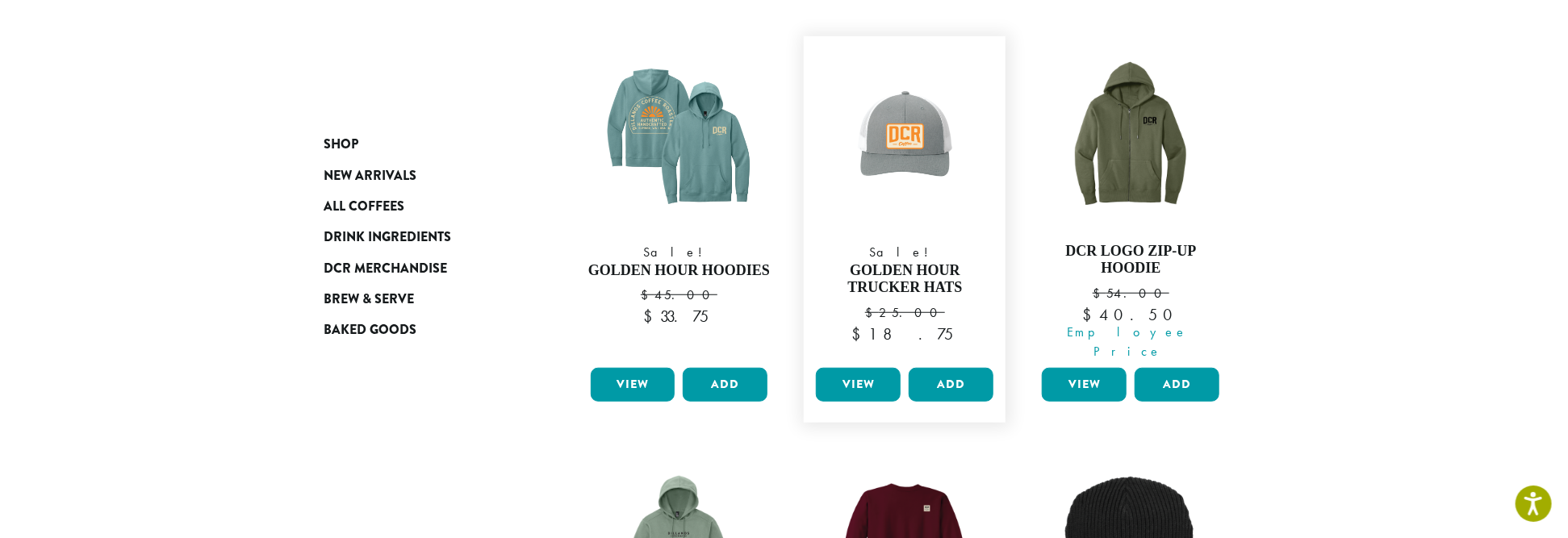
scroll to position [605, 0]
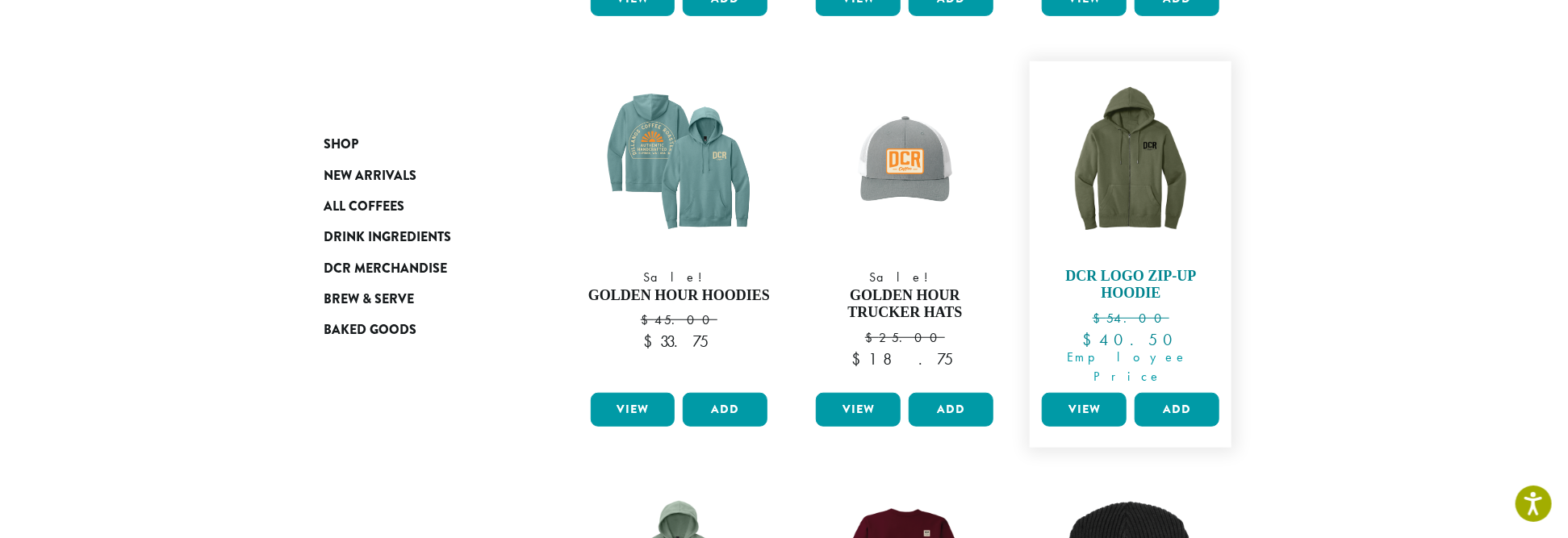
click at [1131, 270] on h4 "DCR Logo Zip-Up Hoodie" at bounding box center [1130, 285] width 186 height 34
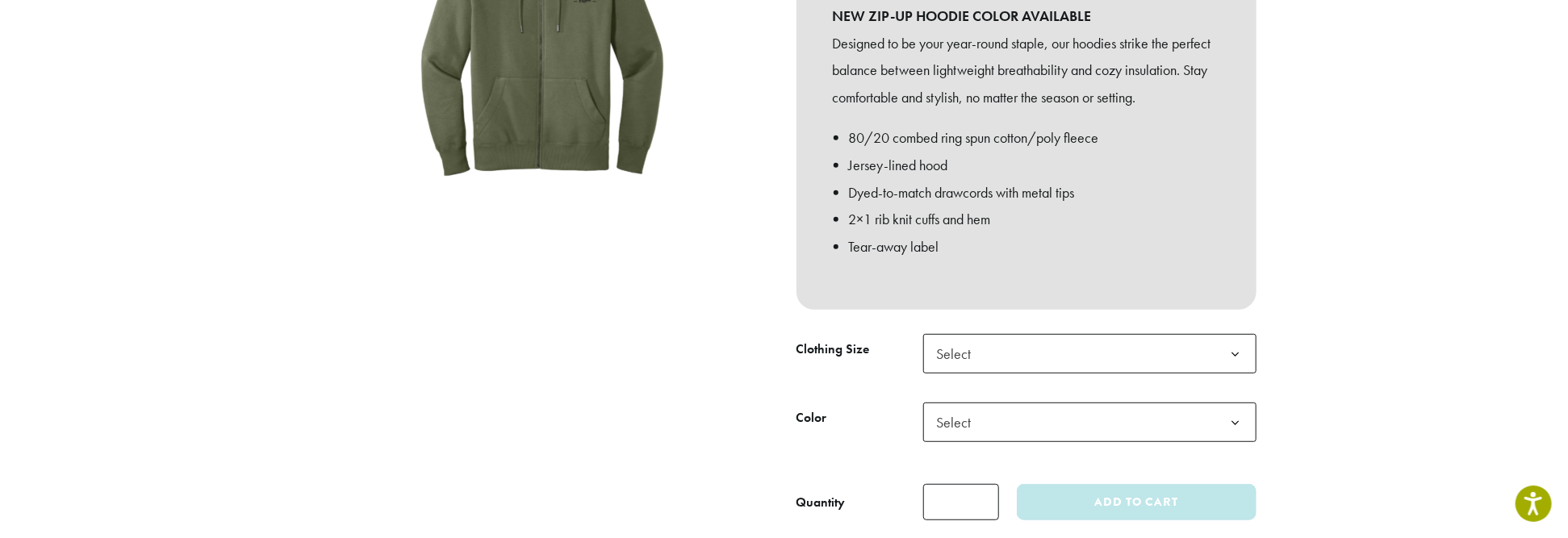
scroll to position [382, 0]
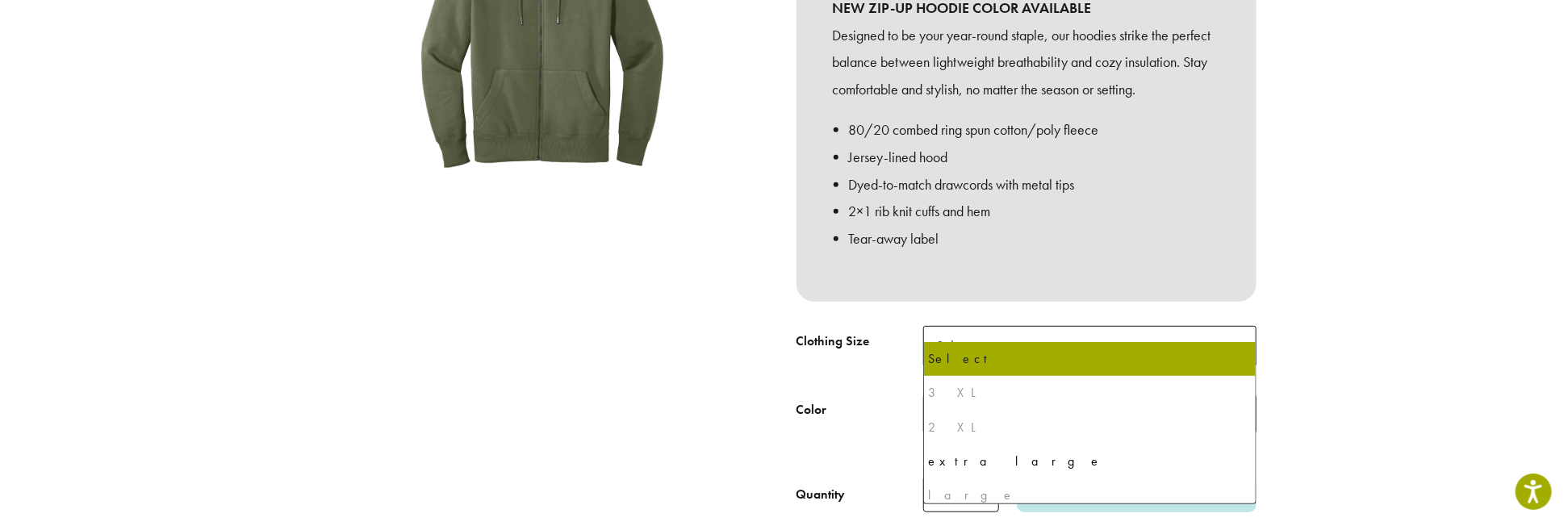
click at [1236, 328] on b at bounding box center [1236, 346] width 39 height 39
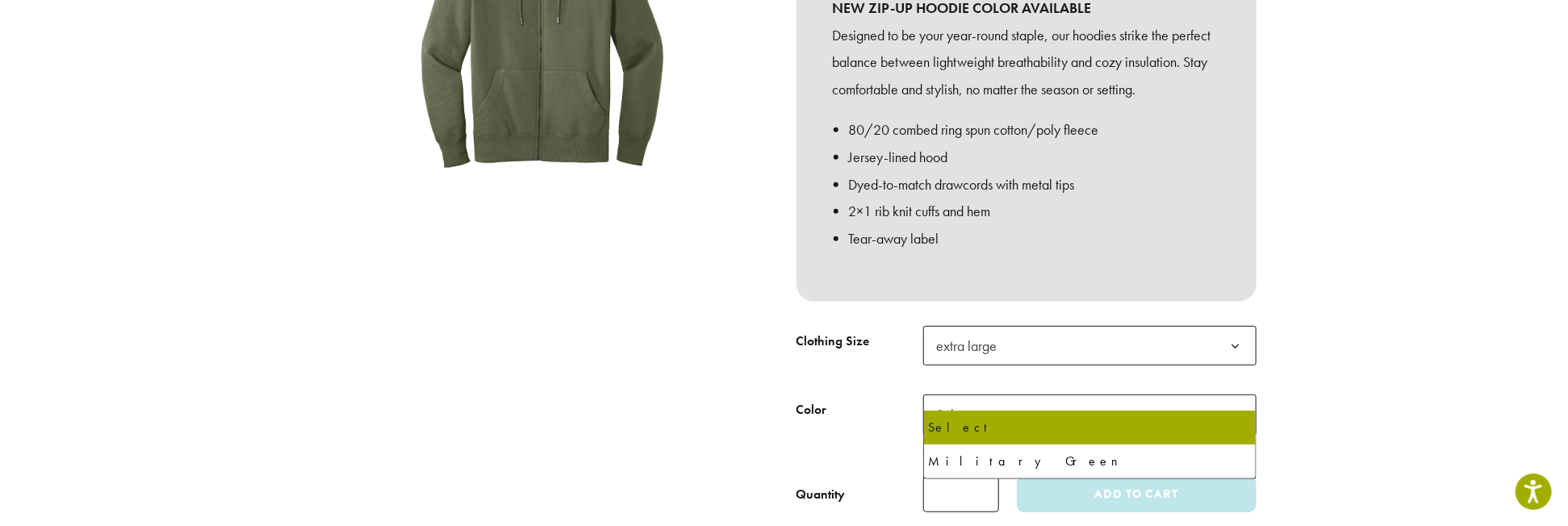
click at [1234, 395] on b at bounding box center [1236, 415] width 39 height 39
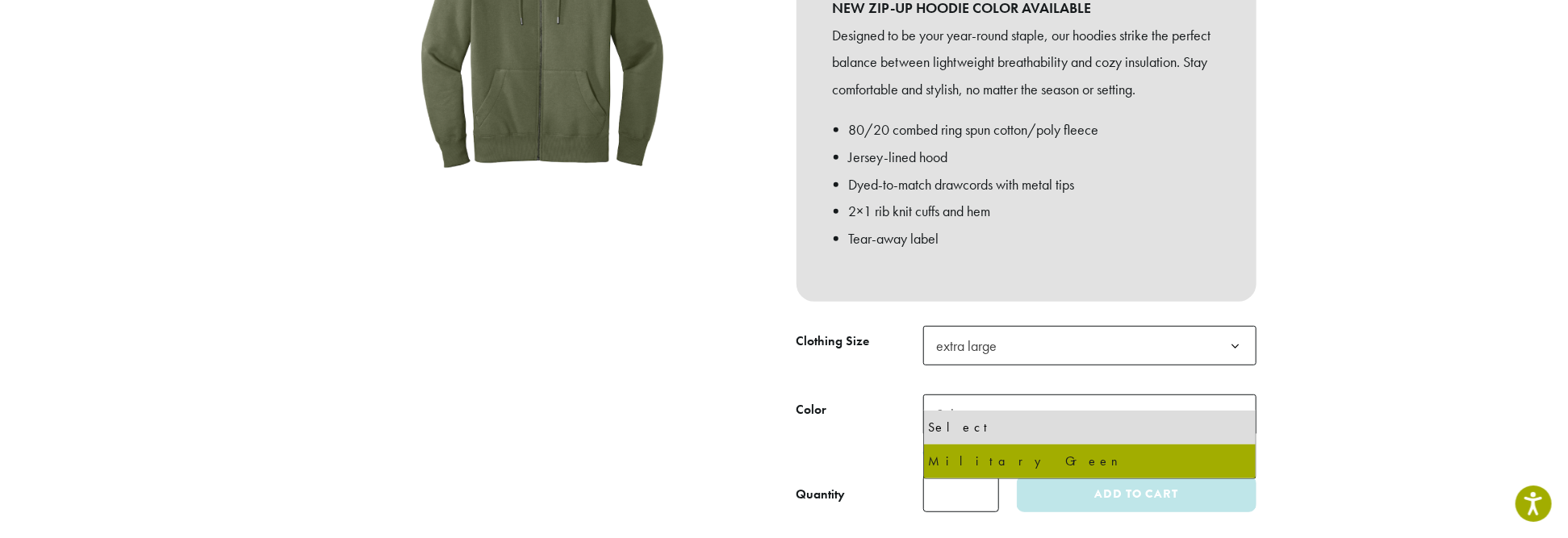
select select "**********"
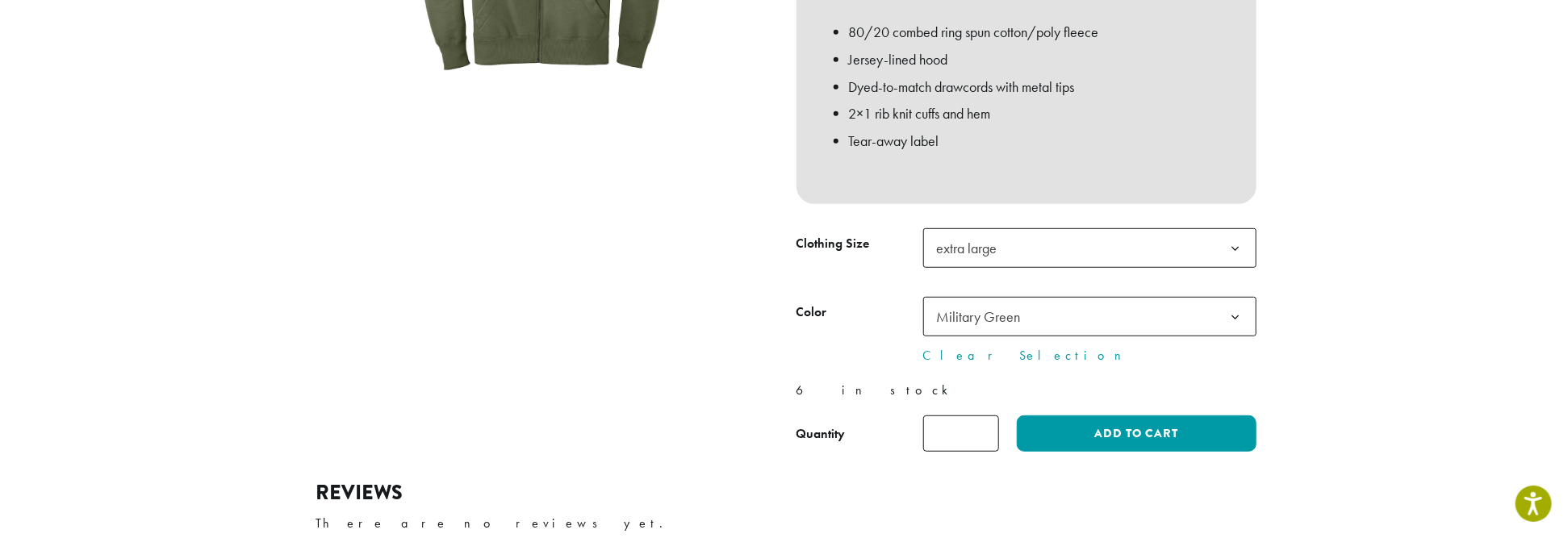
scroll to position [565, 0]
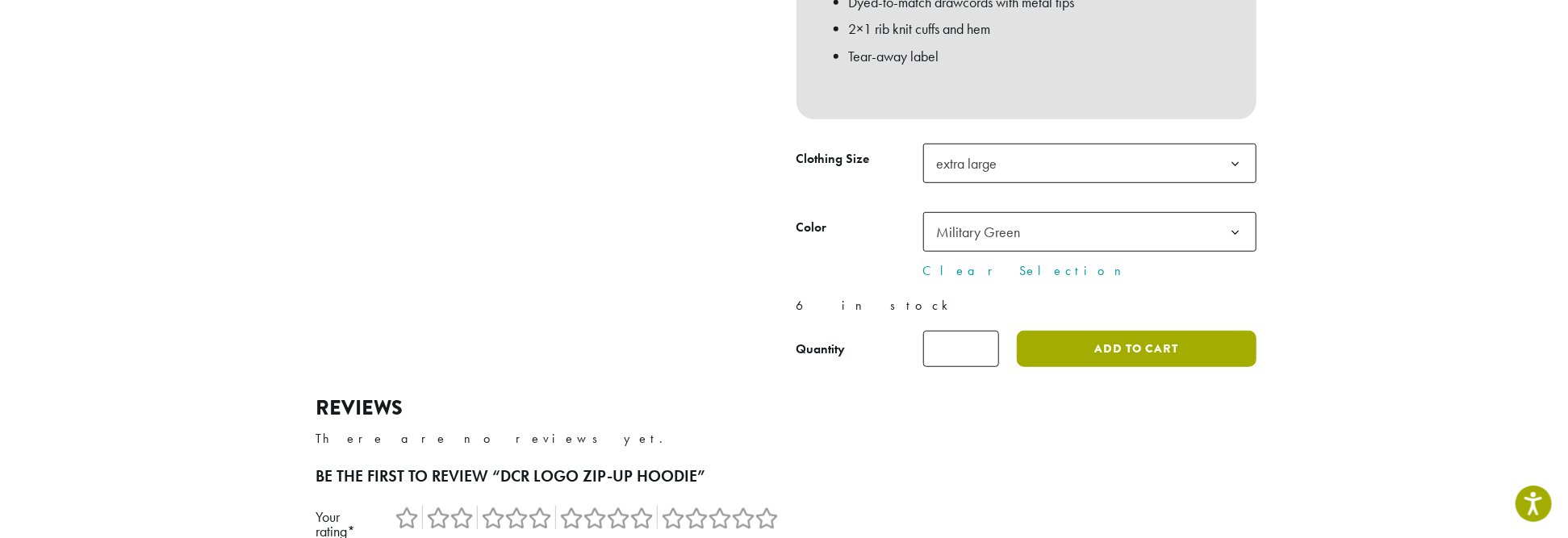
click at [1107, 331] on button "Add to cart" at bounding box center [1136, 348] width 239 height 36
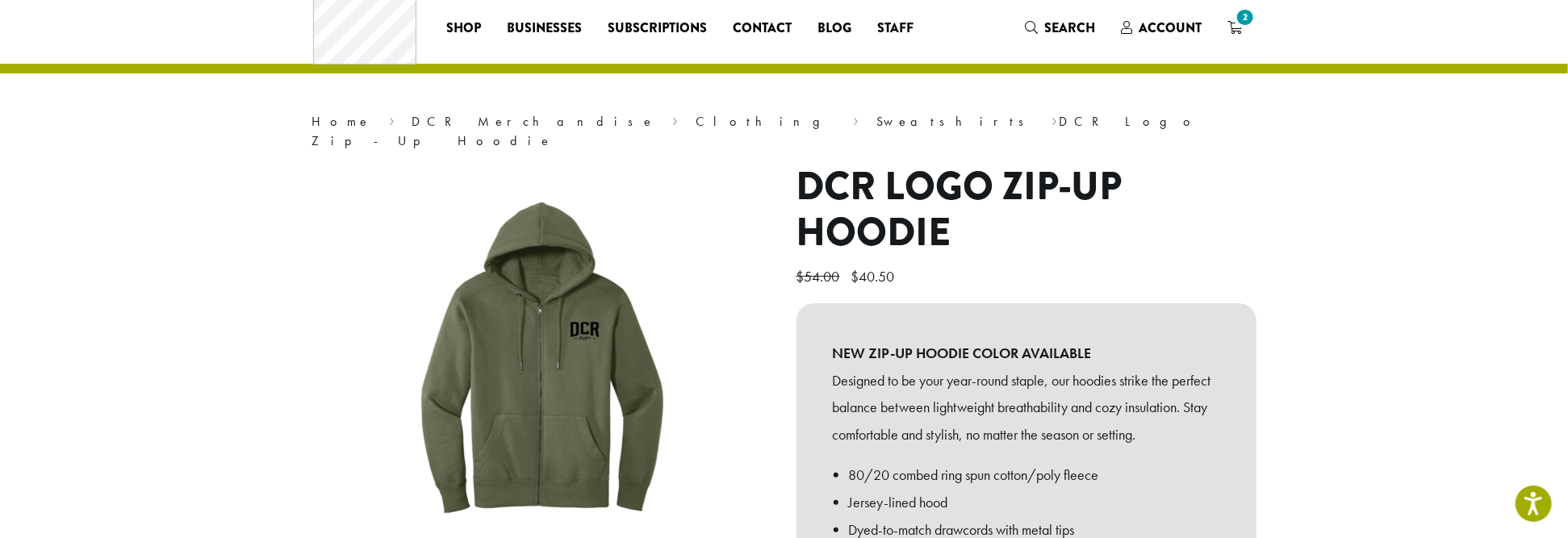
scroll to position [36, 0]
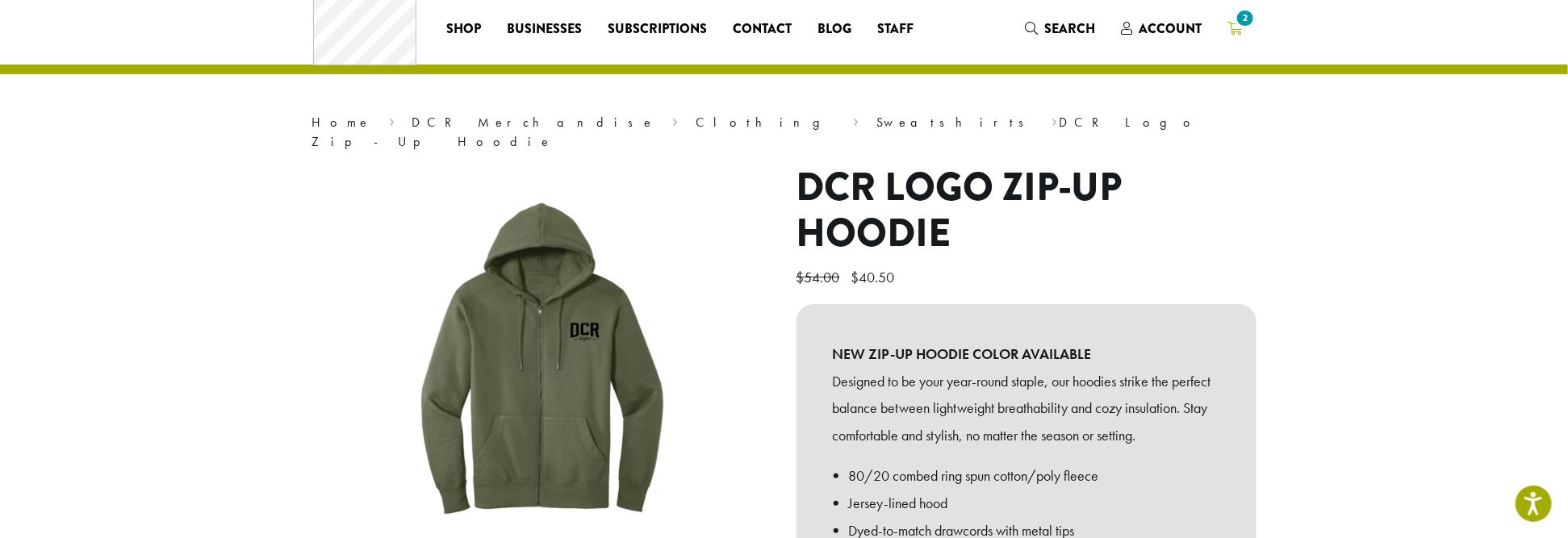
click at [1241, 18] on span "2" at bounding box center [1244, 18] width 22 height 22
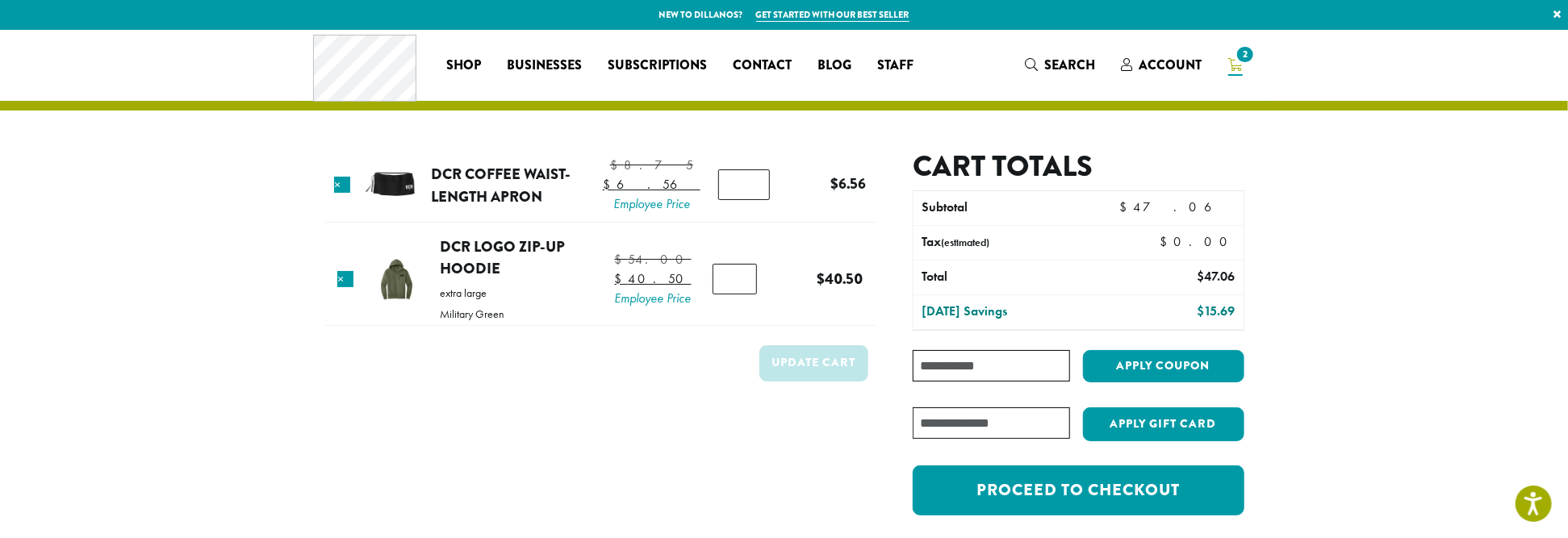
click at [960, 361] on input "Coupon:" at bounding box center [990, 366] width 156 height 31
type input "**********"
click at [1151, 358] on button "Apply coupon" at bounding box center [1163, 367] width 161 height 33
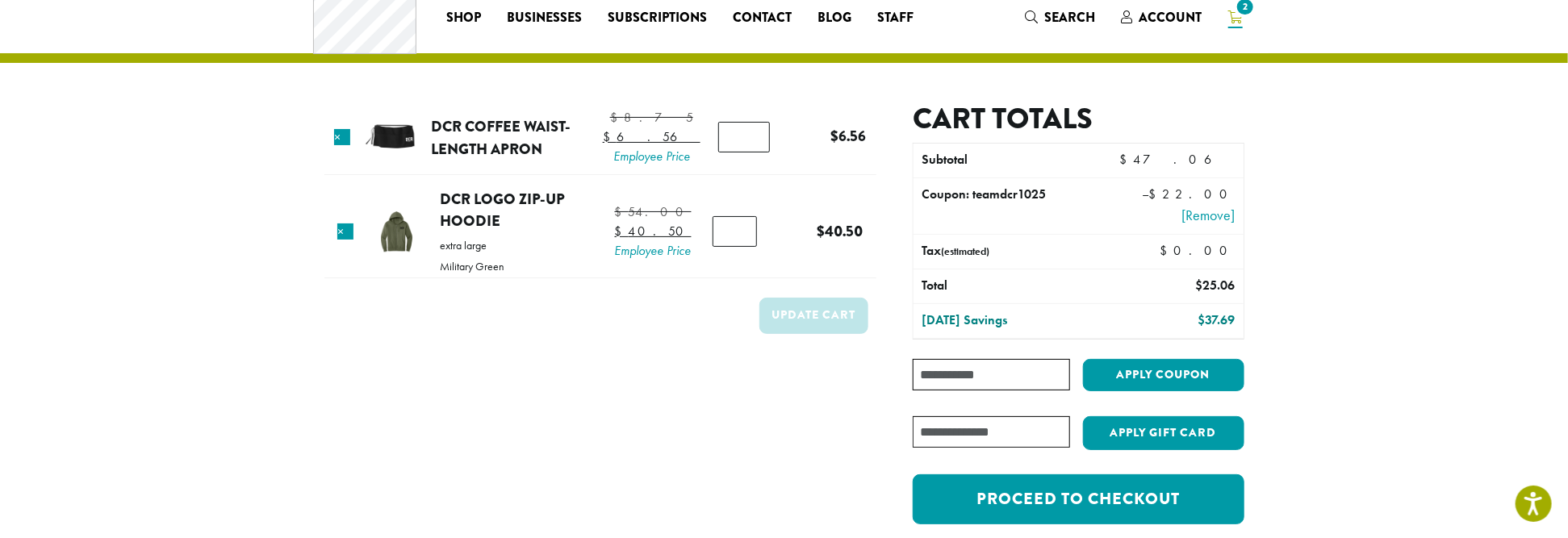
scroll to position [60, 0]
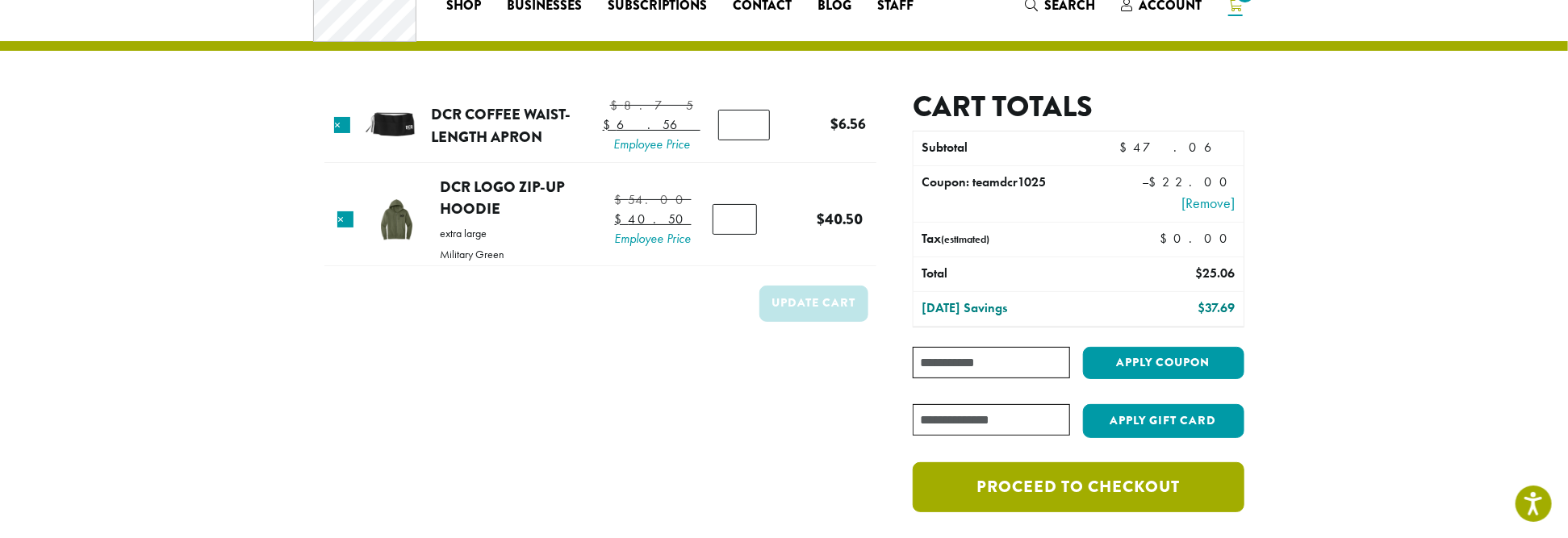
click at [1097, 488] on link "Proceed to checkout" at bounding box center [1077, 487] width 330 height 50
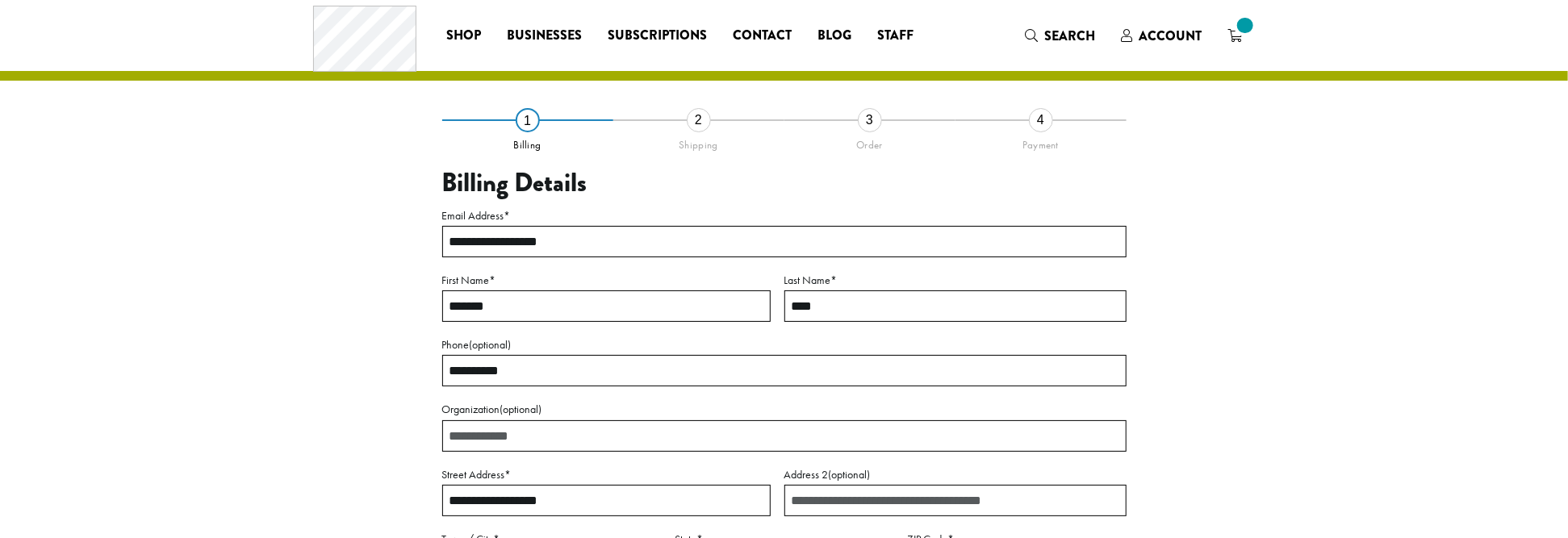
select select "**"
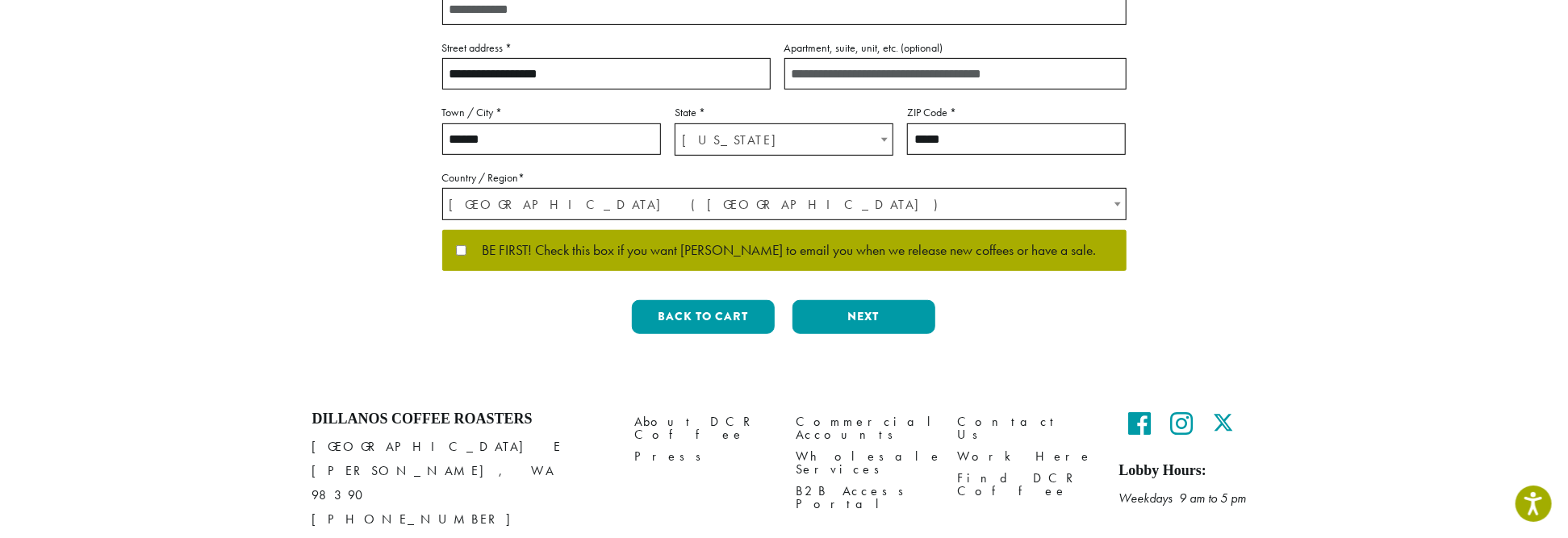
scroll to position [464, 0]
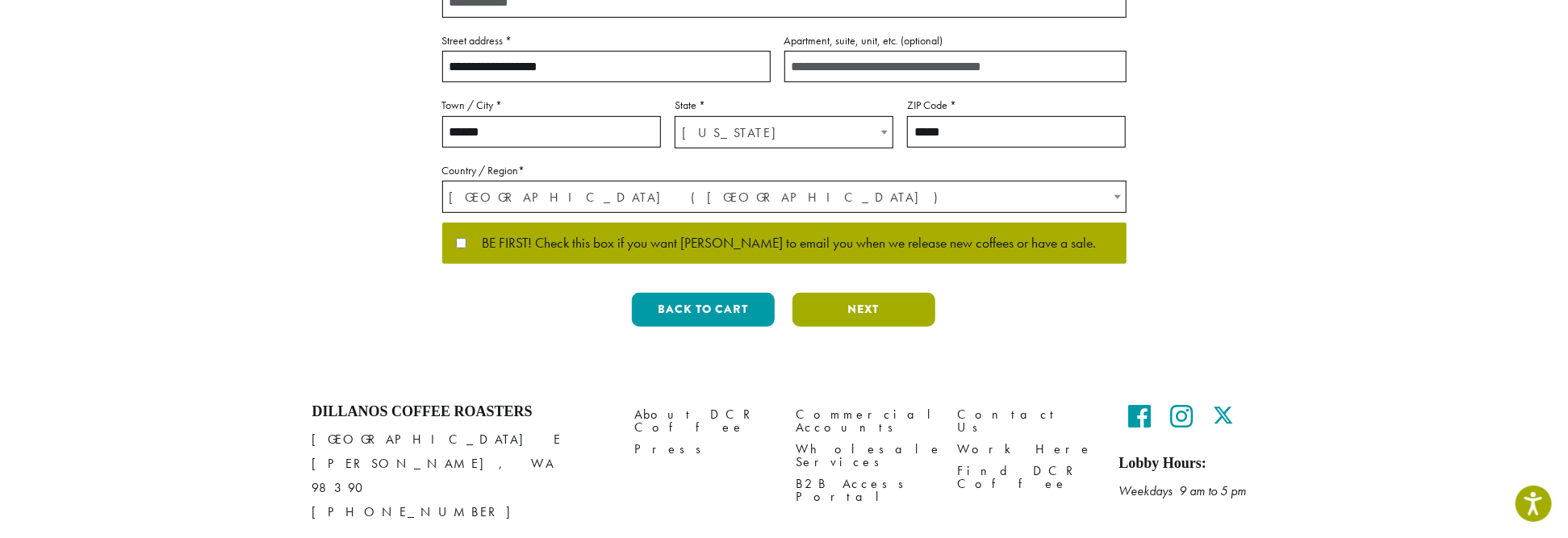
click at [862, 307] on button "Next" at bounding box center [863, 310] width 143 height 34
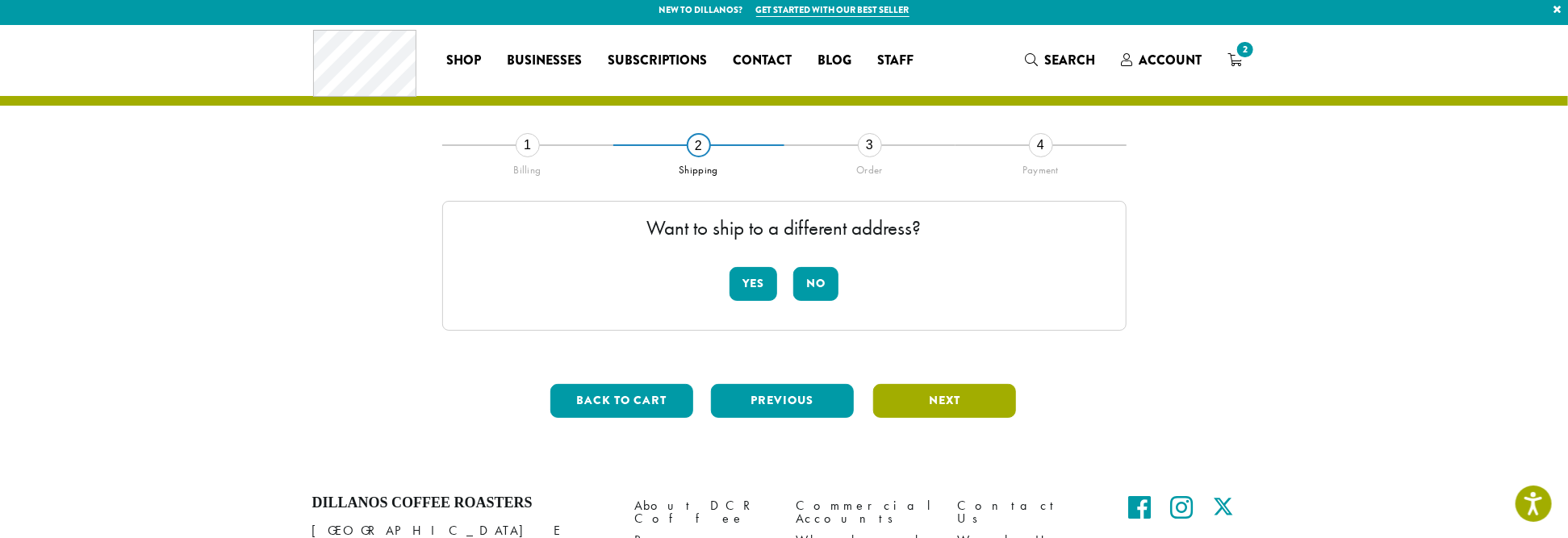
scroll to position [0, 0]
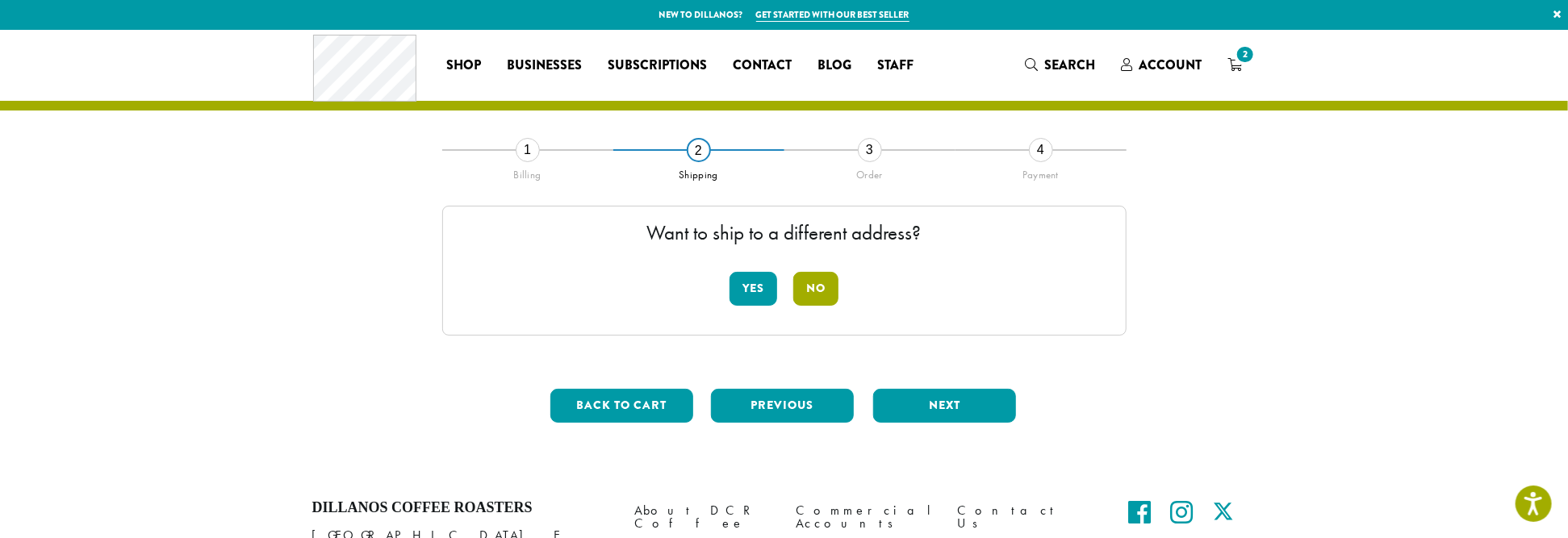
click at [808, 286] on button "No" at bounding box center [815, 289] width 45 height 34
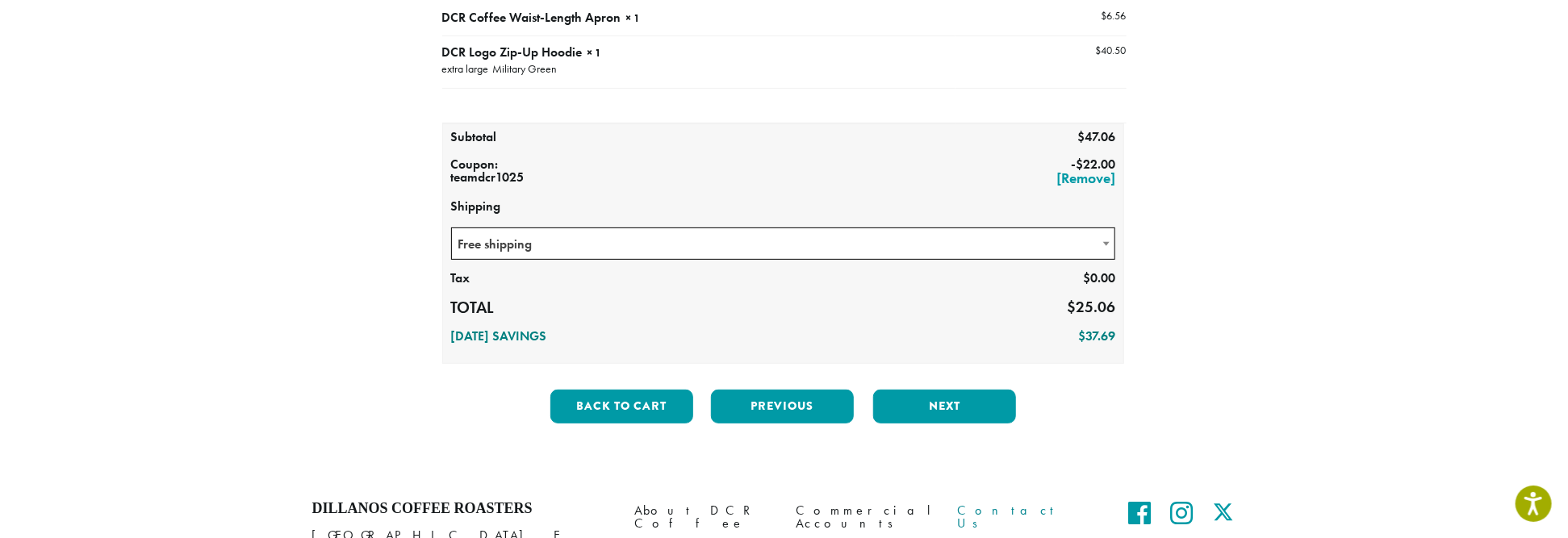
scroll to position [233, 0]
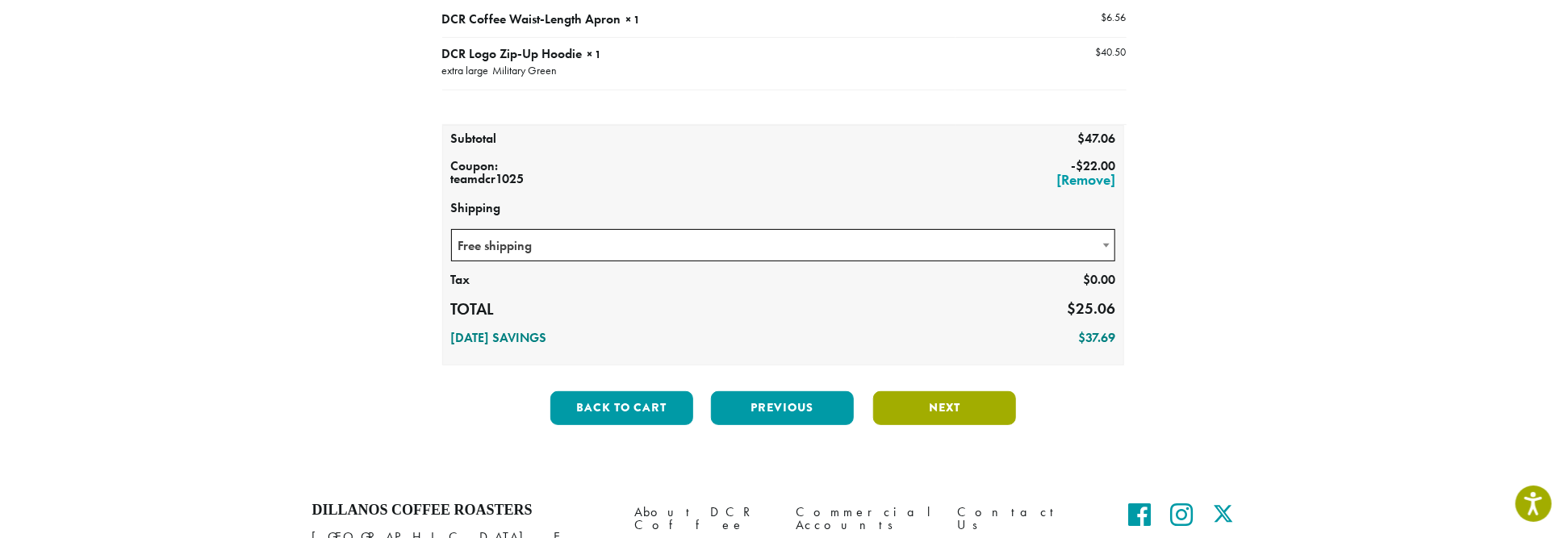
click at [954, 399] on button "Next" at bounding box center [944, 408] width 143 height 34
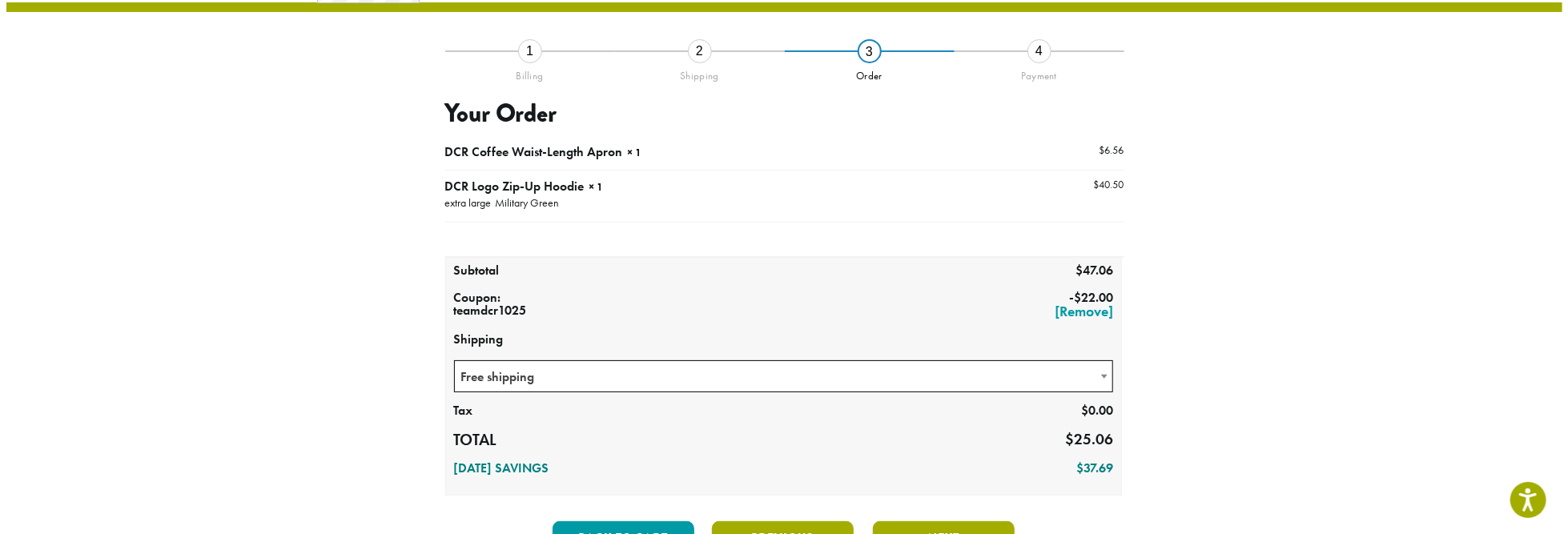
scroll to position [91, 0]
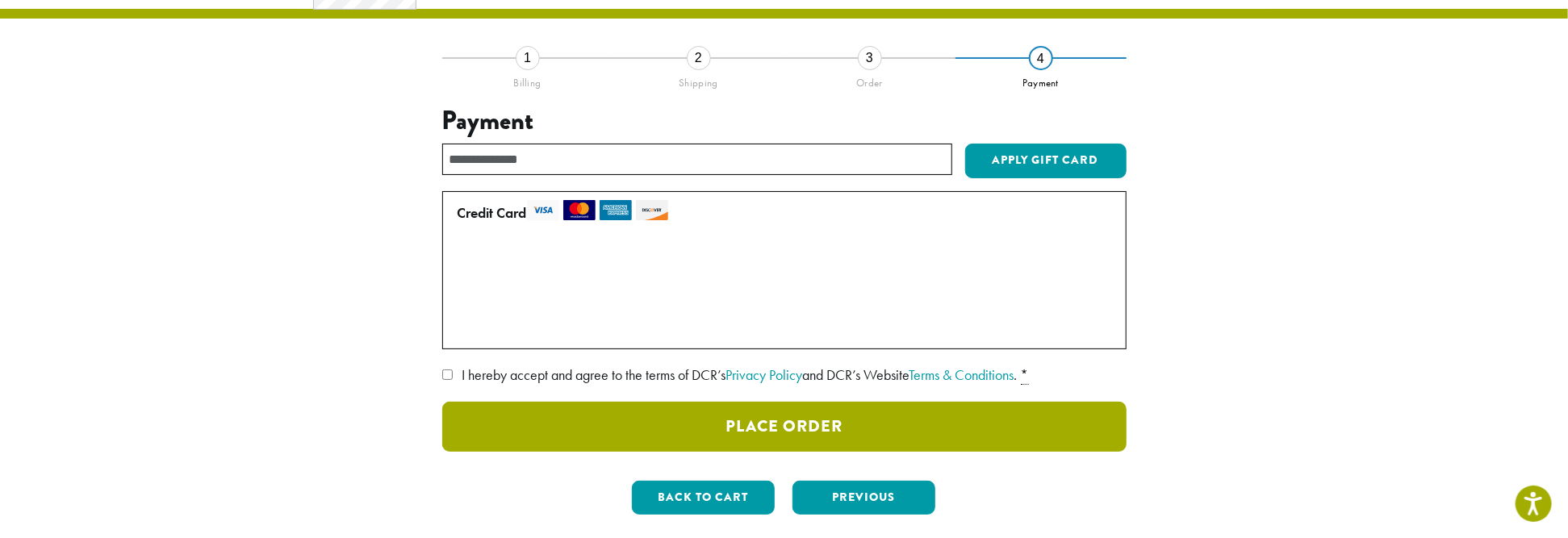
click at [767, 426] on button "Place Order" at bounding box center [784, 426] width 684 height 50
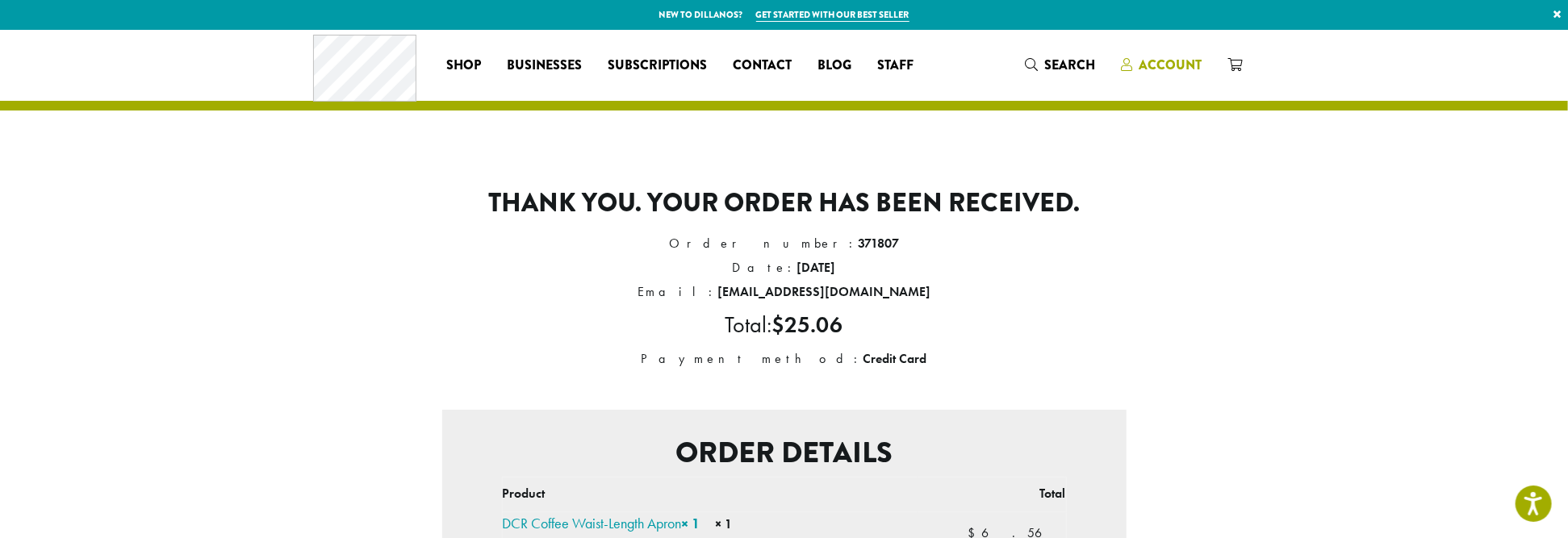
click at [1126, 66] on icon at bounding box center [1127, 64] width 12 height 13
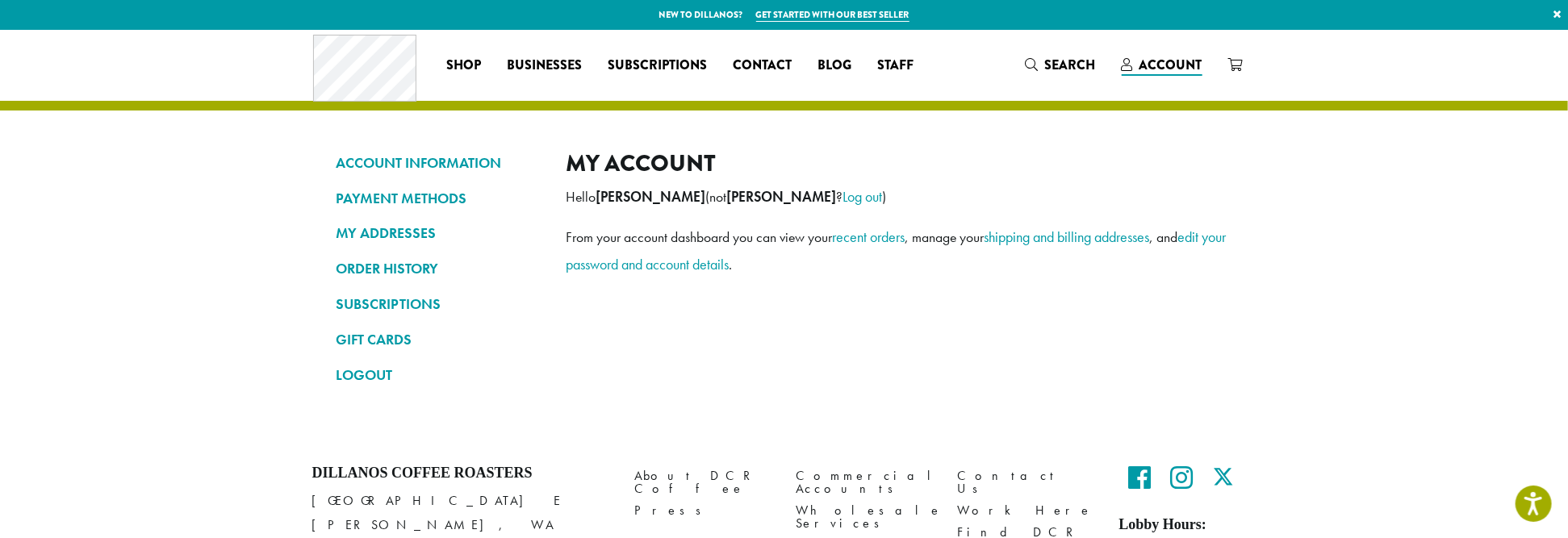
click at [1176, 67] on span "Account" at bounding box center [1170, 65] width 63 height 19
click at [351, 377] on link "LOGOUT" at bounding box center [439, 376] width 205 height 27
